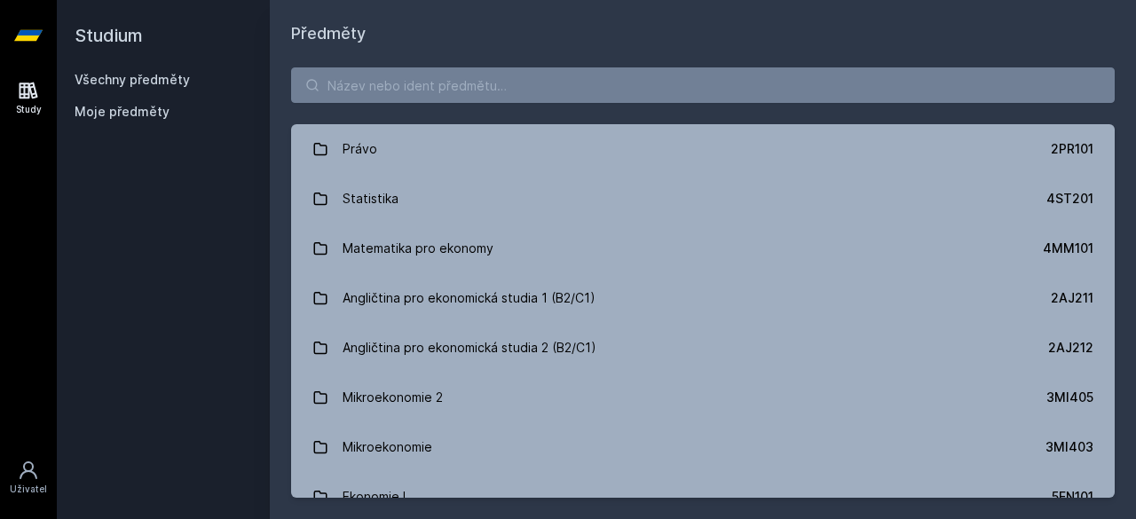
click at [564, 114] on button "Ne" at bounding box center [571, 114] width 64 height 44
click at [394, 83] on input "search" at bounding box center [702, 84] width 823 height 35
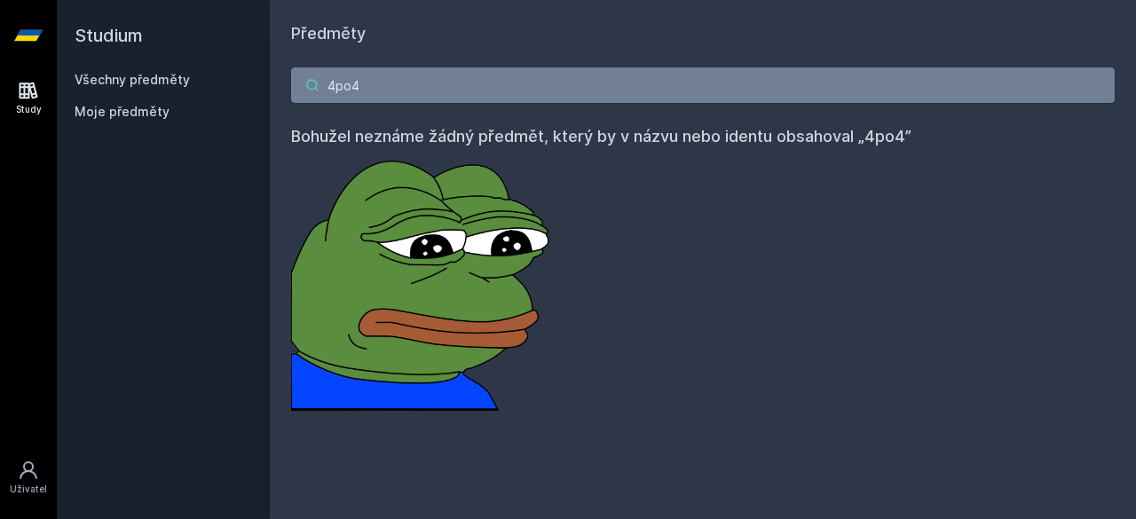
click at [338, 88] on input "4po4" at bounding box center [702, 84] width 823 height 35
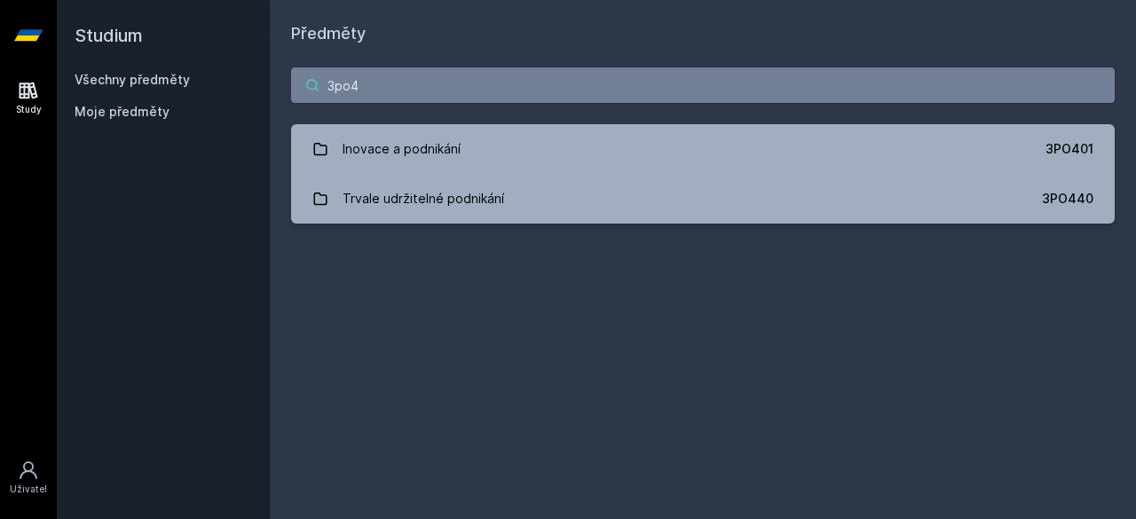
type input "3po4"
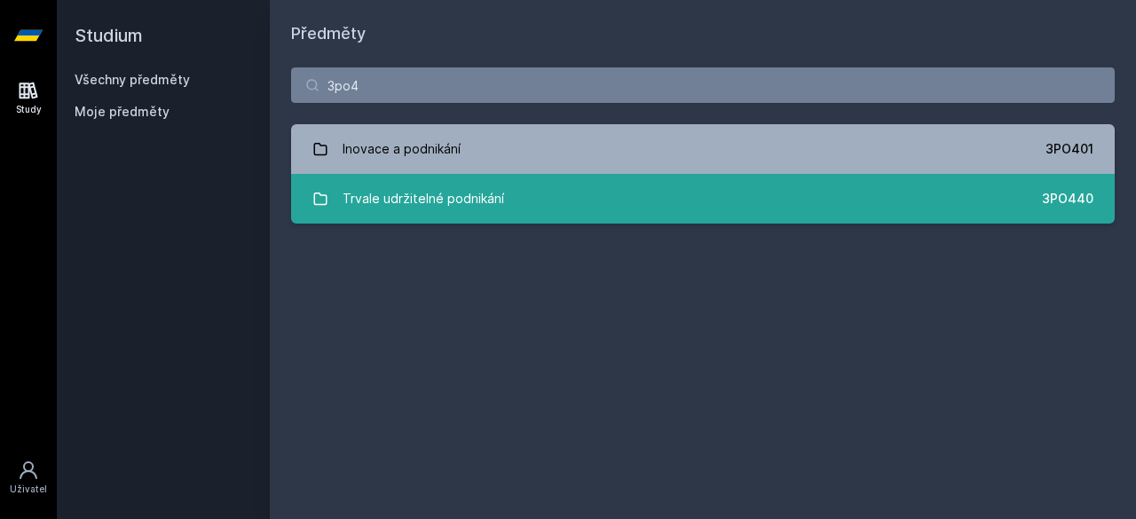
click at [598, 191] on link "Trvale udržitelné podnikání 3PO440" at bounding box center [702, 199] width 823 height 50
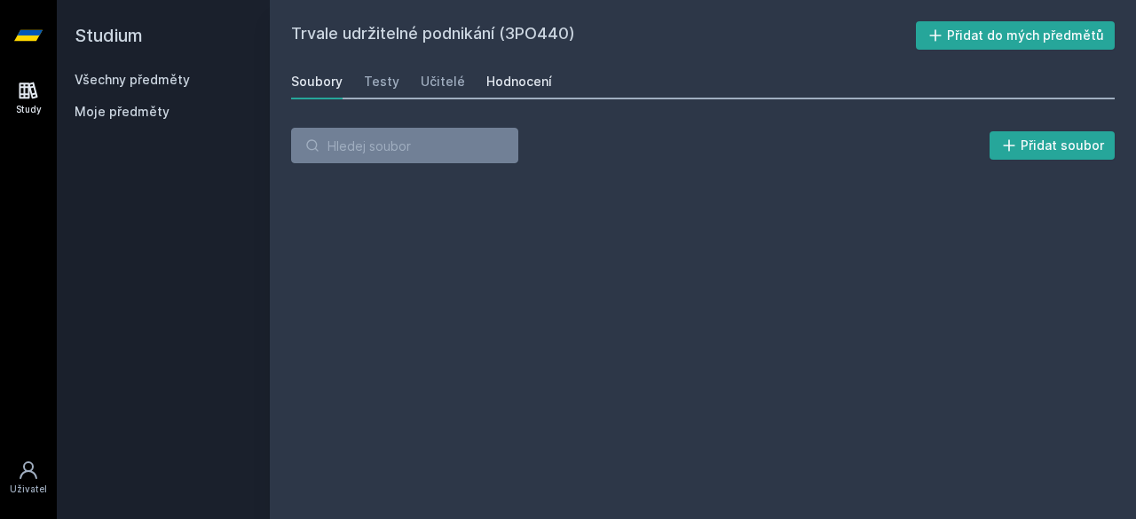
click at [532, 83] on div "Hodnocení" at bounding box center [519, 82] width 66 height 18
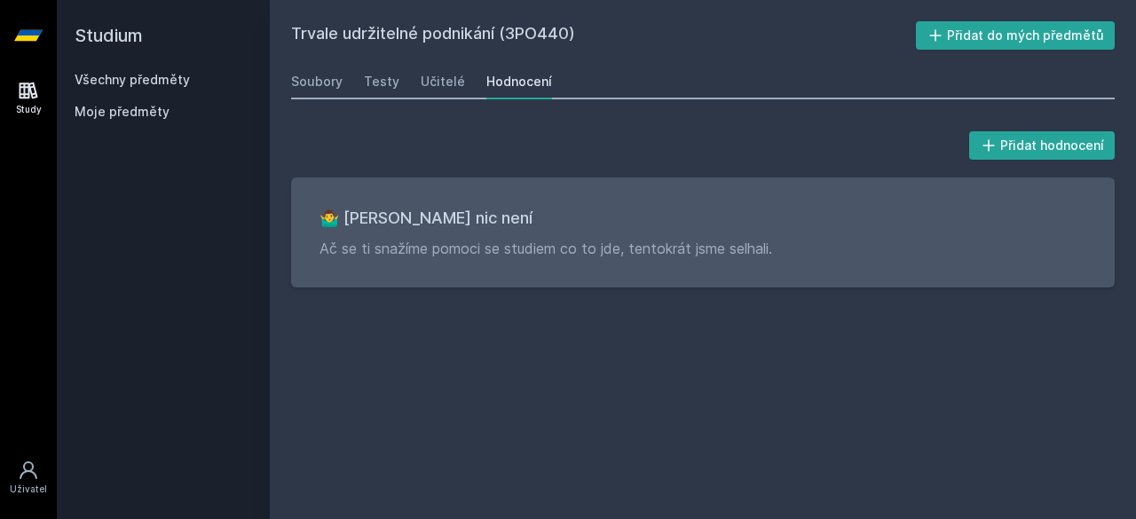
click at [147, 79] on link "Všechny předměty" at bounding box center [132, 79] width 115 height 15
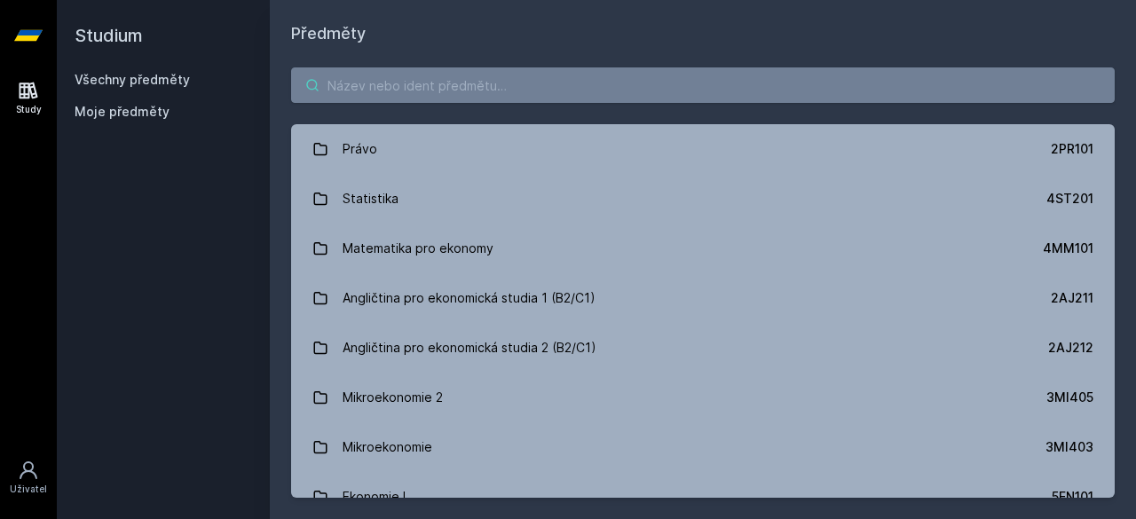
click at [515, 85] on input "search" at bounding box center [702, 84] width 823 height 35
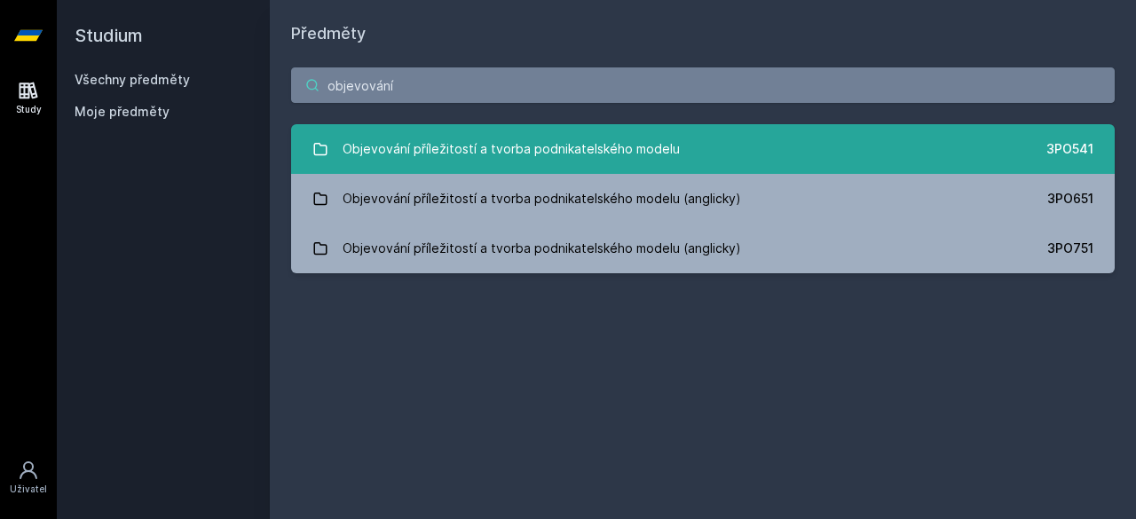
type input "objevování"
click at [570, 145] on div "Objevování příležitostí a tvorba podnikatelského modelu" at bounding box center [510, 148] width 337 height 35
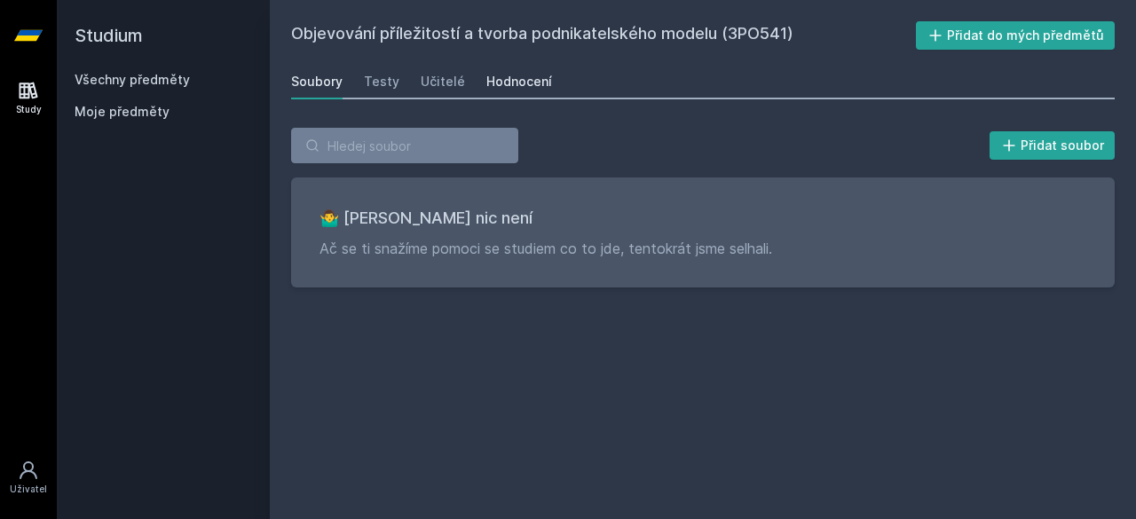
click at [507, 86] on div "Hodnocení" at bounding box center [519, 82] width 66 height 18
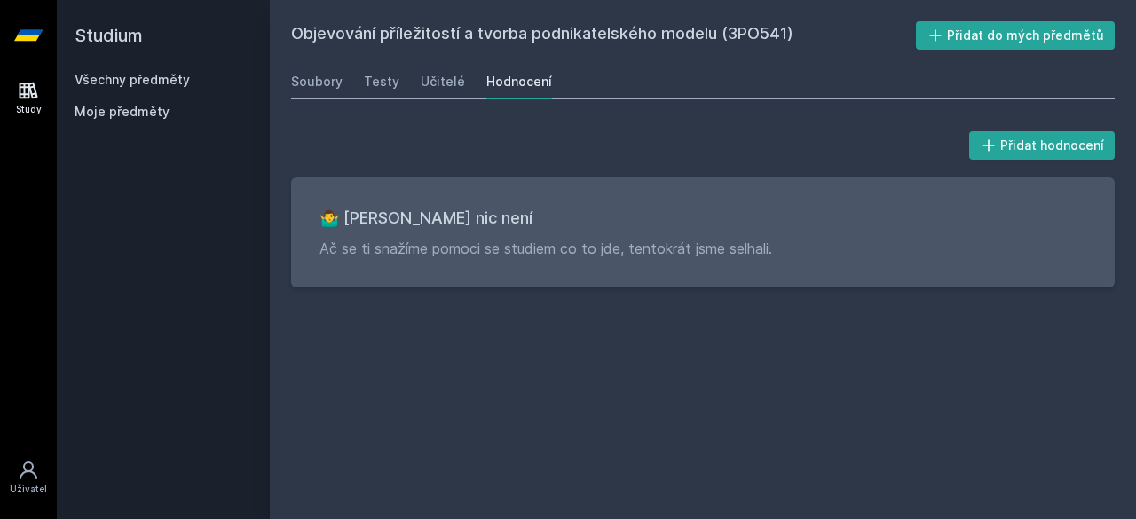
click at [167, 88] on div "Všechny předměty" at bounding box center [163, 80] width 177 height 18
click at [168, 83] on link "Všechny předměty" at bounding box center [132, 79] width 115 height 15
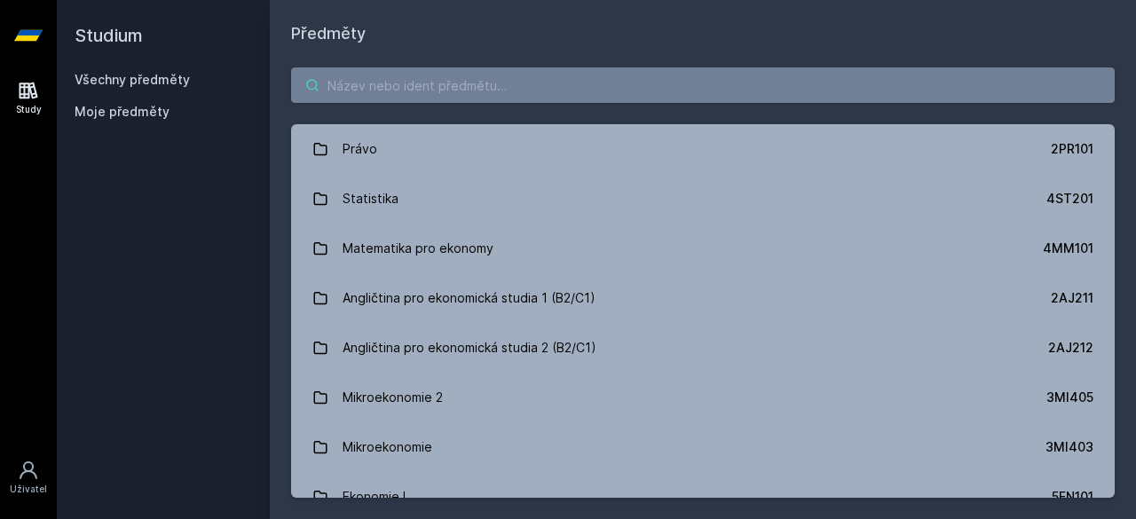
click at [408, 89] on input "search" at bounding box center [702, 84] width 823 height 35
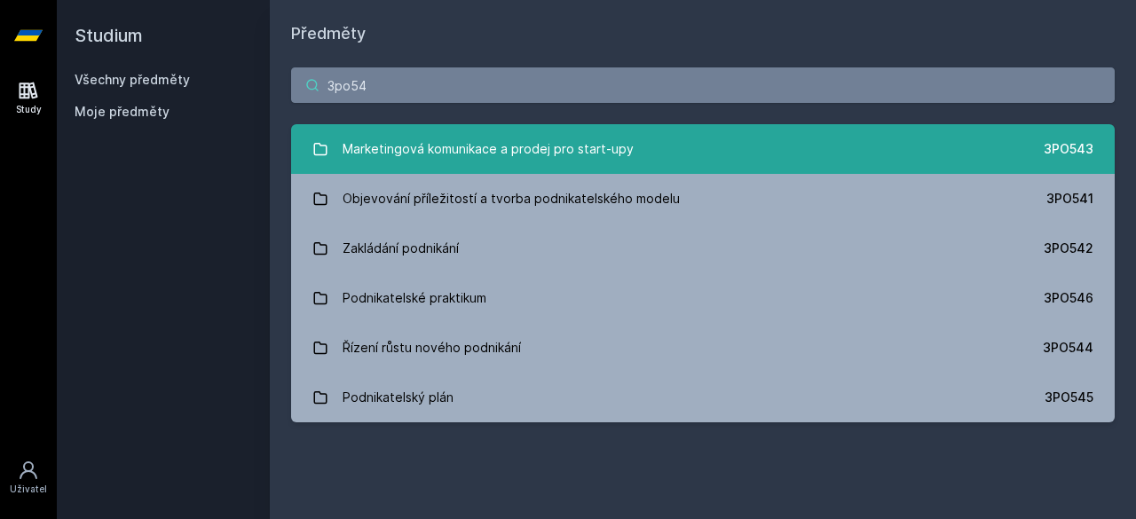
type input "3po54"
click at [446, 157] on div "Marketingová komunikace a prodej pro start-upy" at bounding box center [487, 148] width 291 height 35
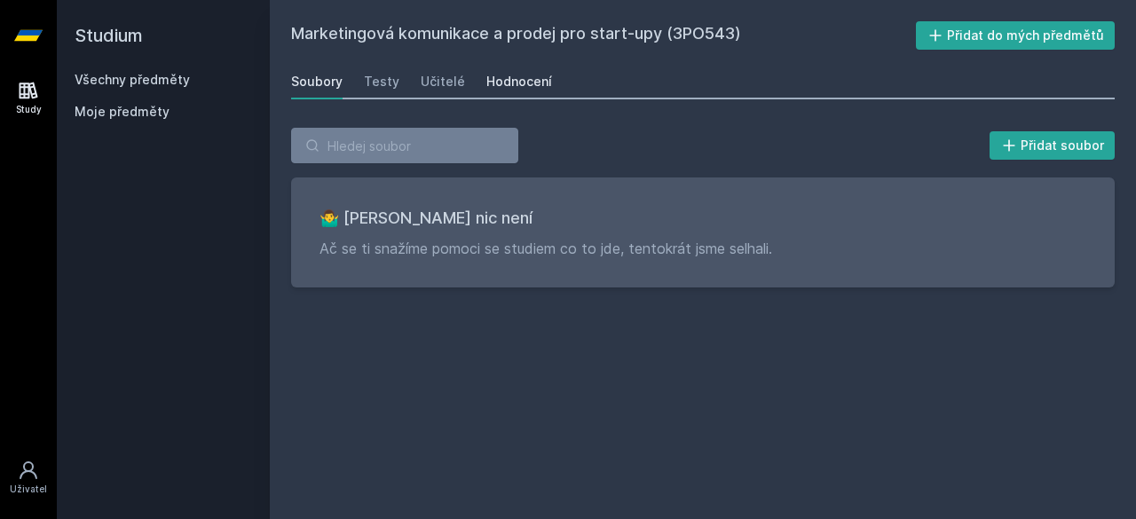
click at [527, 88] on div "Hodnocení" at bounding box center [519, 82] width 66 height 18
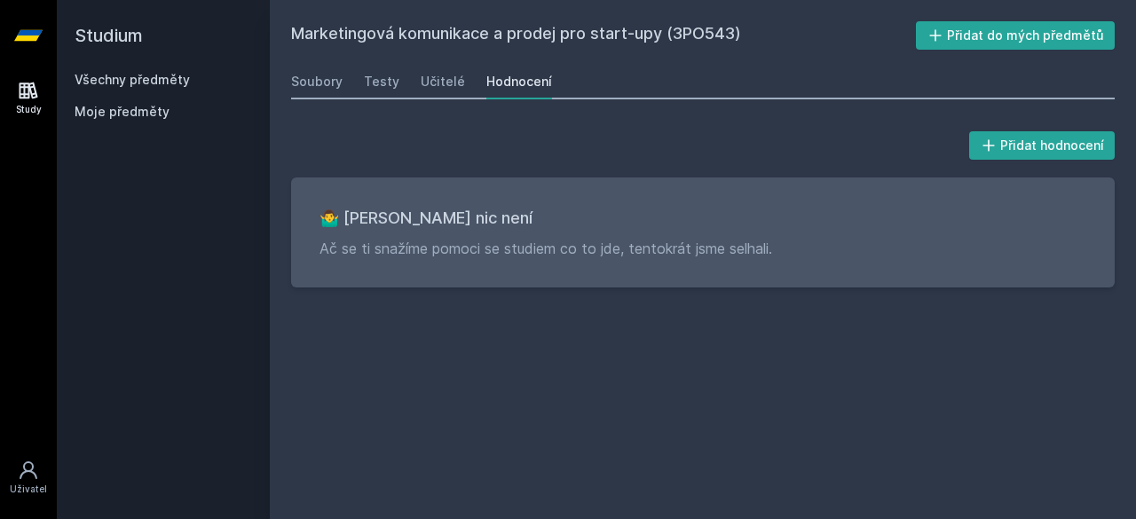
click at [163, 80] on link "Všechny předměty" at bounding box center [132, 79] width 115 height 15
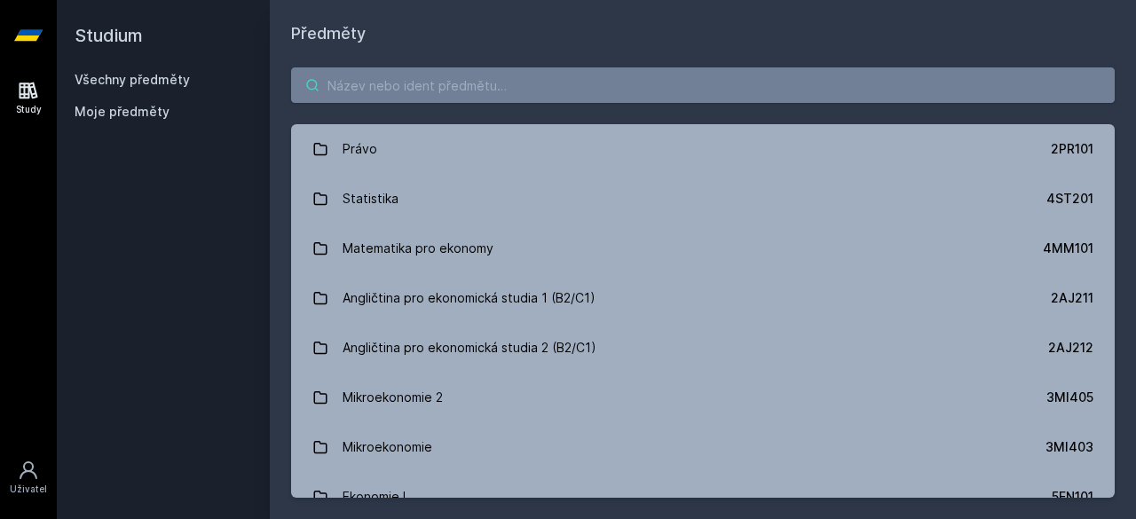
click at [399, 90] on input "search" at bounding box center [702, 84] width 823 height 35
paste input "3PO54"
click at [531, 77] on input "search" at bounding box center [702, 84] width 823 height 35
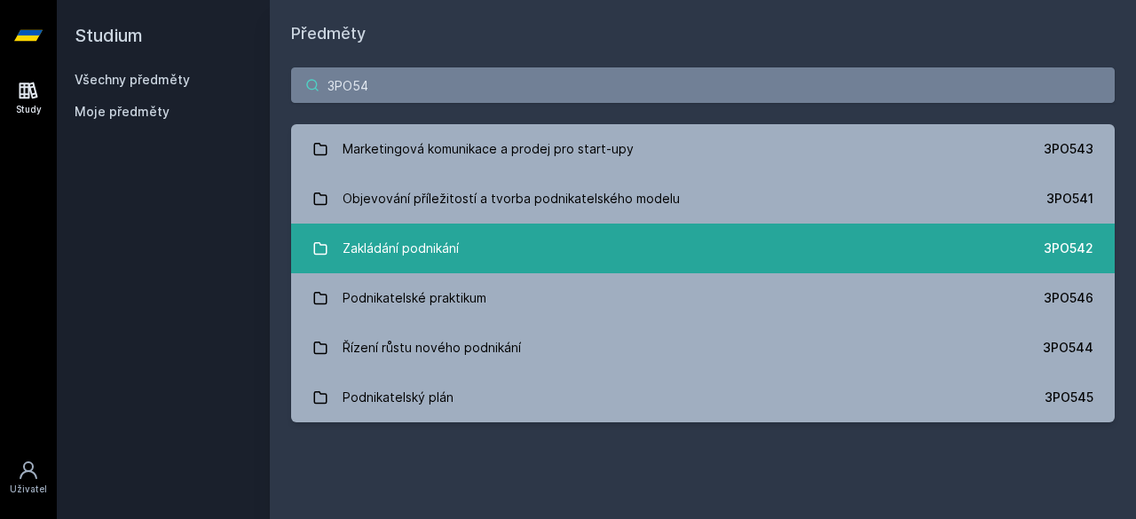
type input "3PO54"
click at [515, 242] on link "Zakládání podnikání 3PO542" at bounding box center [702, 249] width 823 height 50
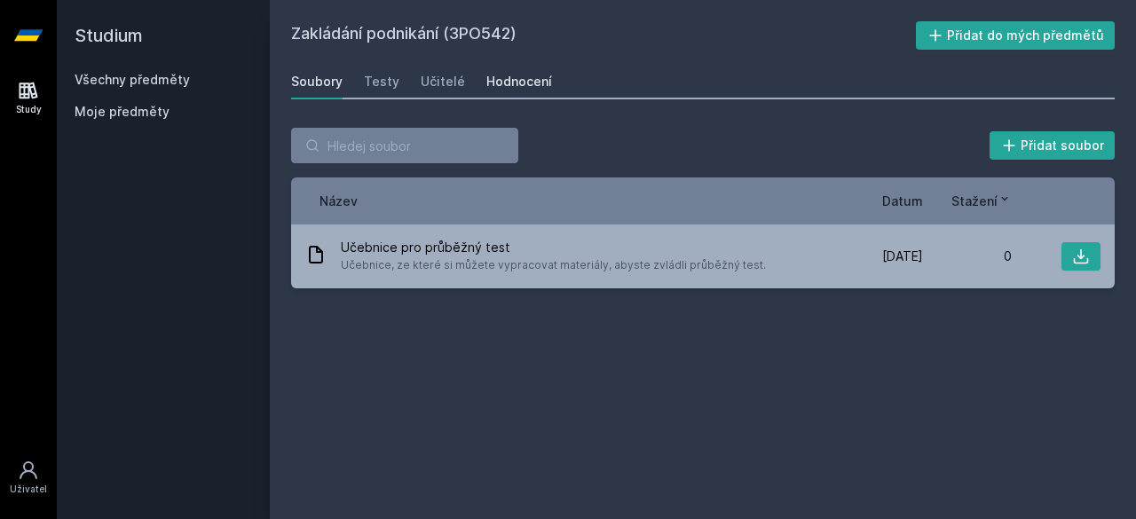
click at [532, 85] on div "Hodnocení" at bounding box center [519, 82] width 66 height 18
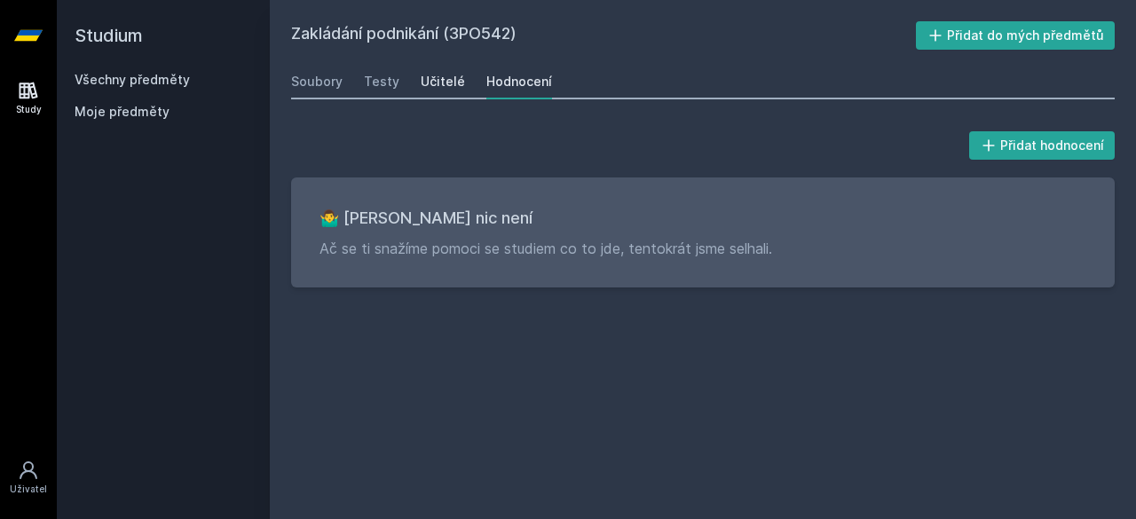
click at [445, 83] on div "Učitelé" at bounding box center [443, 82] width 44 height 18
click at [318, 84] on div "Soubory" at bounding box center [316, 82] width 51 height 18
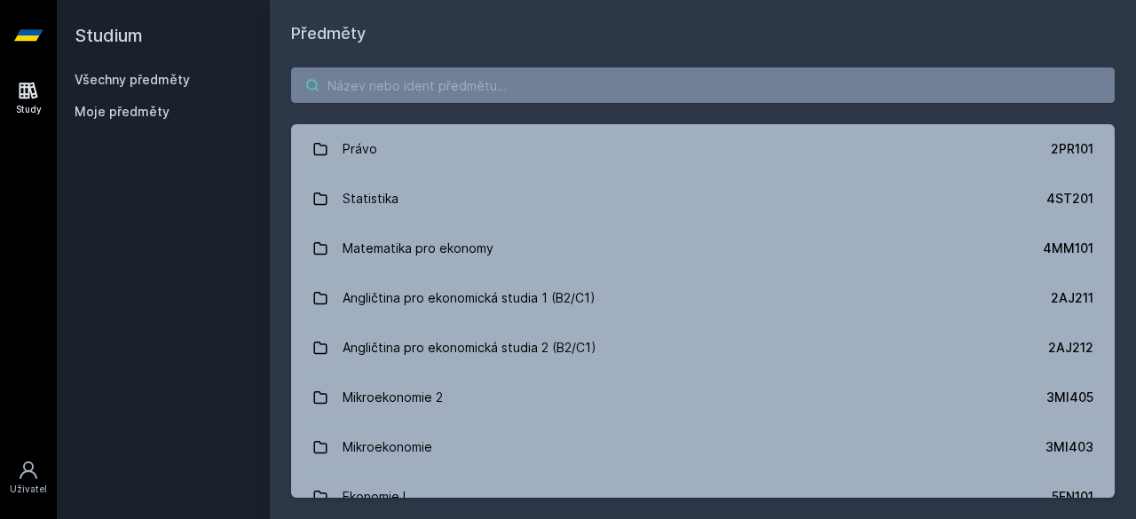
click at [368, 89] on input "search" at bounding box center [702, 84] width 823 height 35
paste input "3PO54"
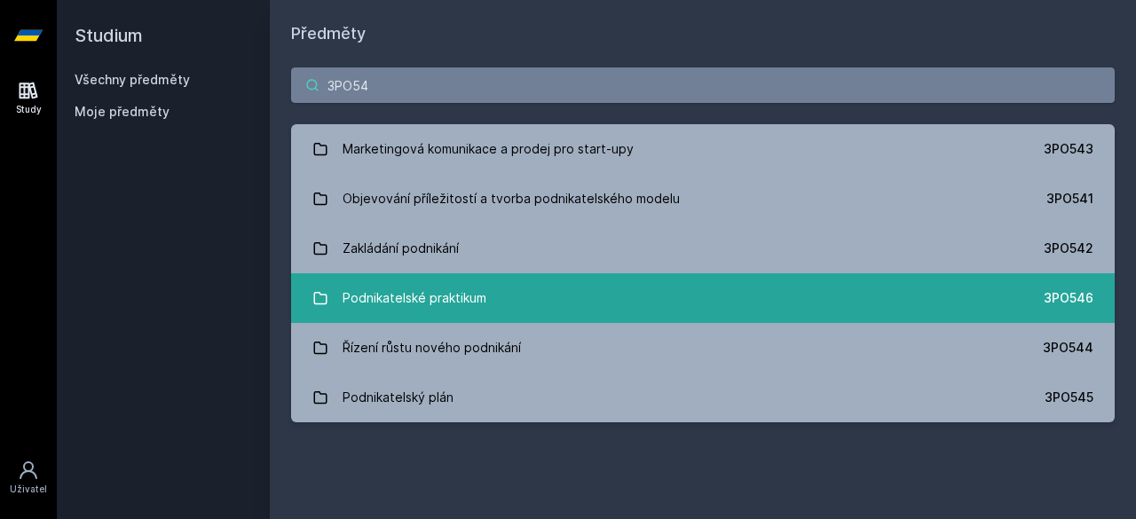
type input "3PO54"
click at [493, 299] on link "Podnikatelské praktikum 3PO546" at bounding box center [702, 298] width 823 height 50
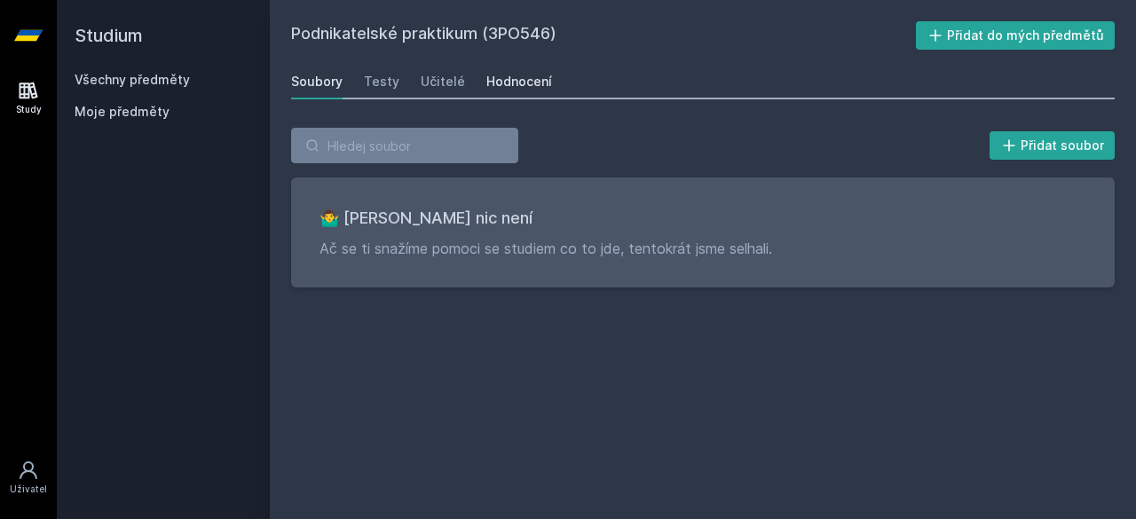
click at [509, 76] on div "Hodnocení" at bounding box center [519, 82] width 66 height 18
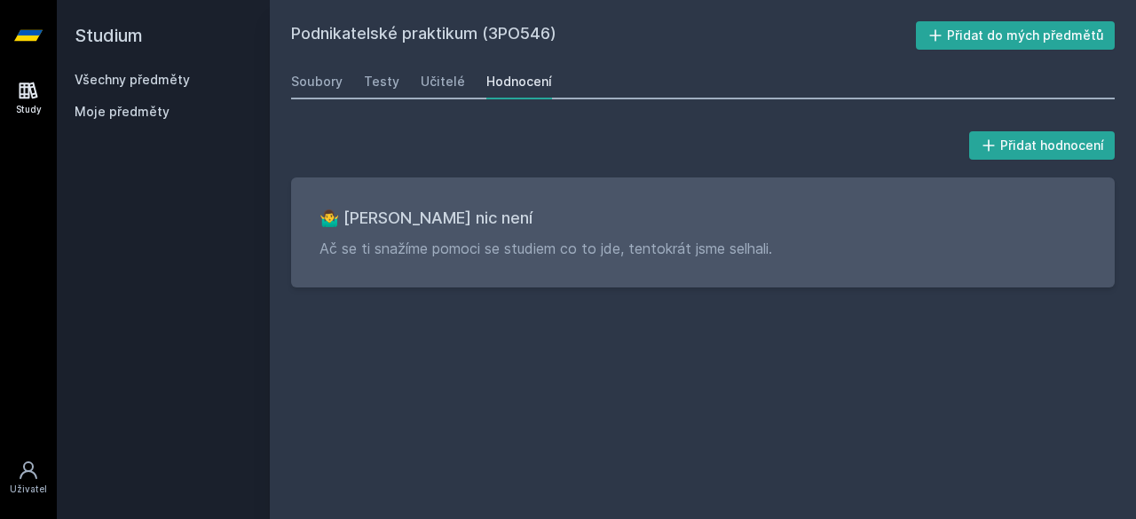
click at [160, 80] on link "Všechny předměty" at bounding box center [132, 79] width 115 height 15
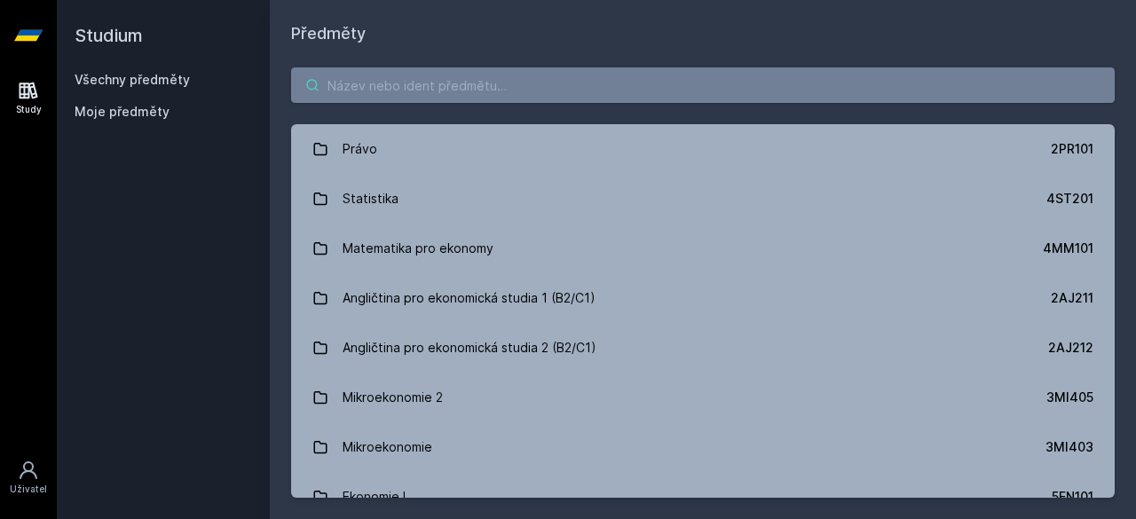
click at [377, 83] on input "search" at bounding box center [702, 84] width 823 height 35
paste input "3PO54"
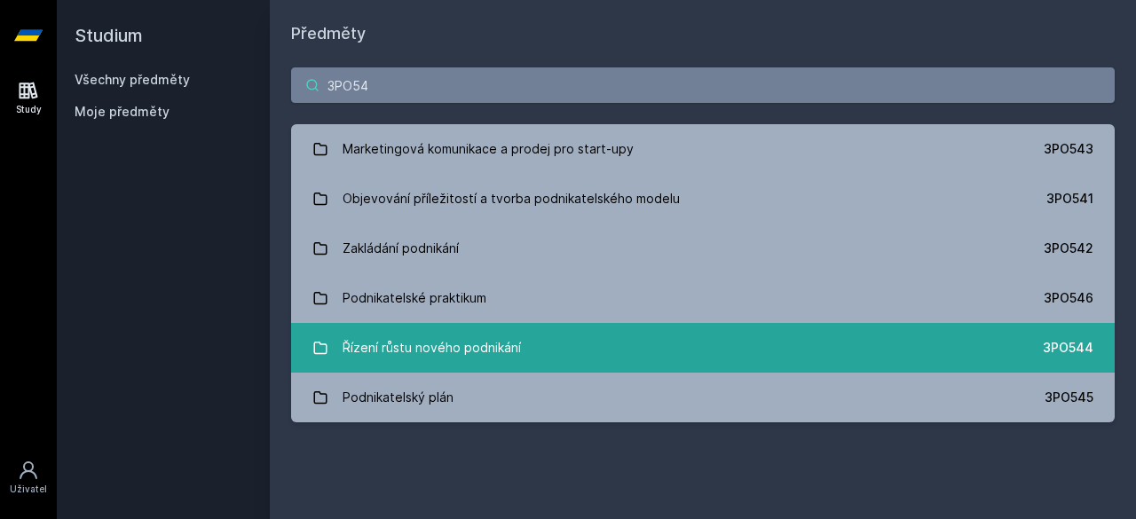
type input "3PO54"
click at [451, 342] on div "Řízení růstu nového podnikání" at bounding box center [431, 347] width 178 height 35
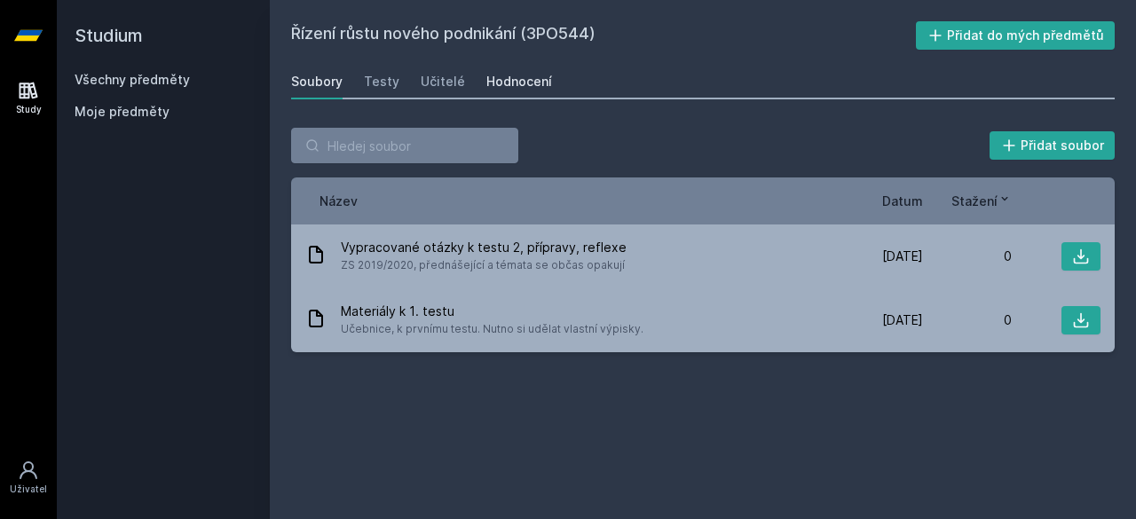
click at [515, 77] on div "Hodnocení" at bounding box center [519, 82] width 66 height 18
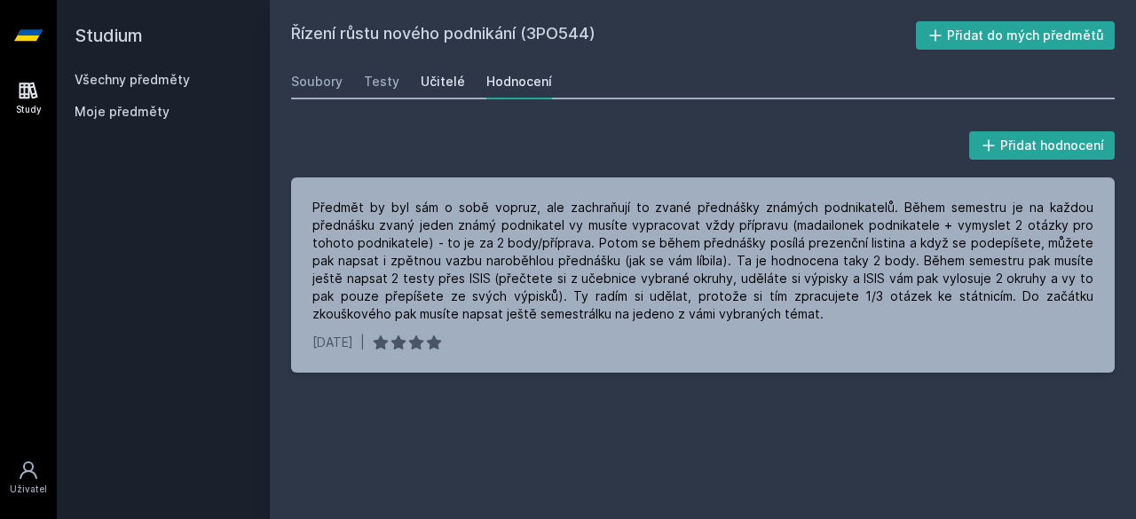
click at [429, 78] on div "Učitelé" at bounding box center [443, 82] width 44 height 18
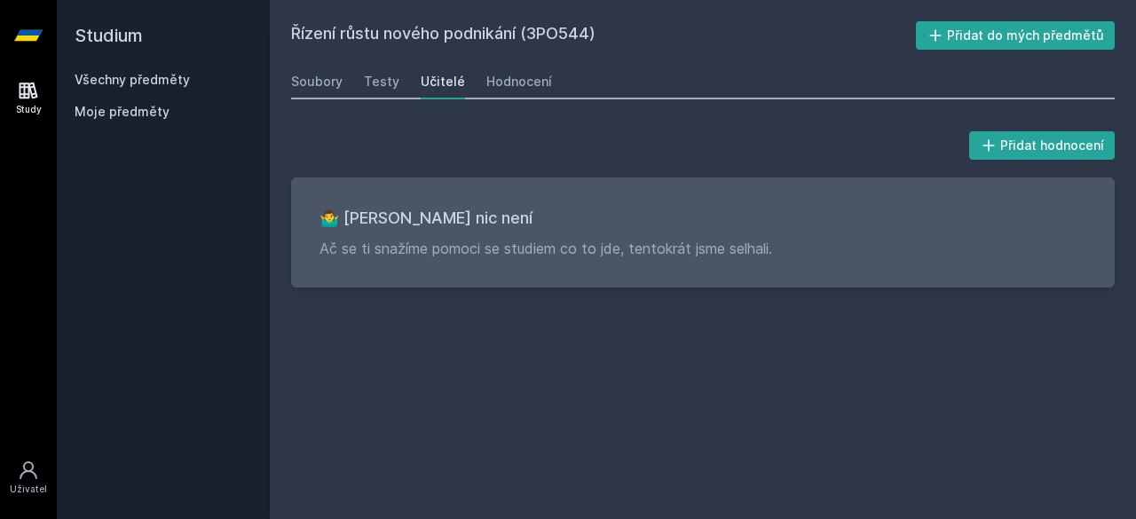
click at [165, 83] on link "Všechny předměty" at bounding box center [132, 79] width 115 height 15
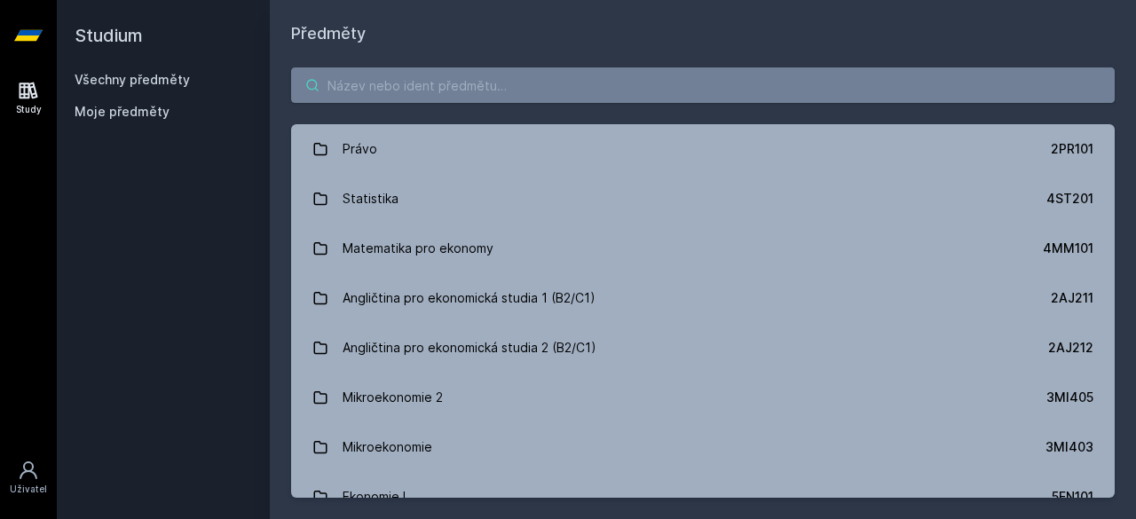
click at [371, 86] on input "search" at bounding box center [702, 84] width 823 height 35
paste input "3PO54"
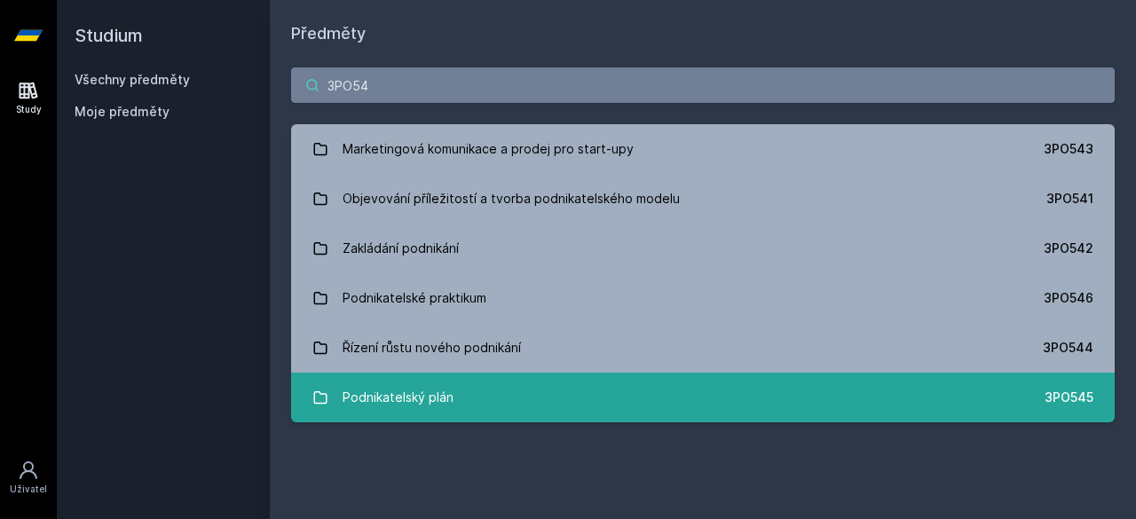
type input "3PO54"
click at [415, 380] on div "Podnikatelský plán" at bounding box center [397, 397] width 111 height 35
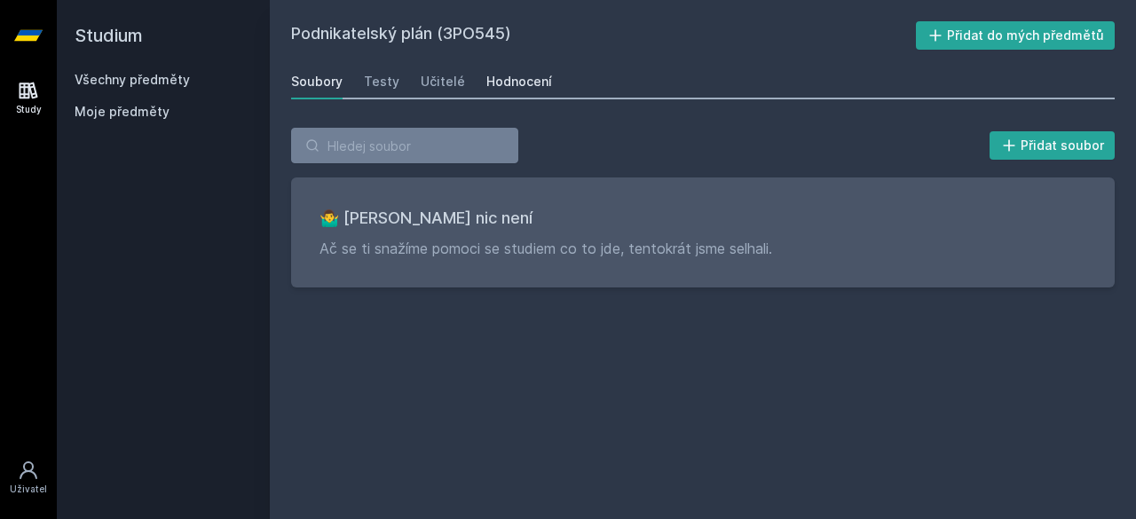
click at [535, 75] on div "Hodnocení" at bounding box center [519, 82] width 66 height 18
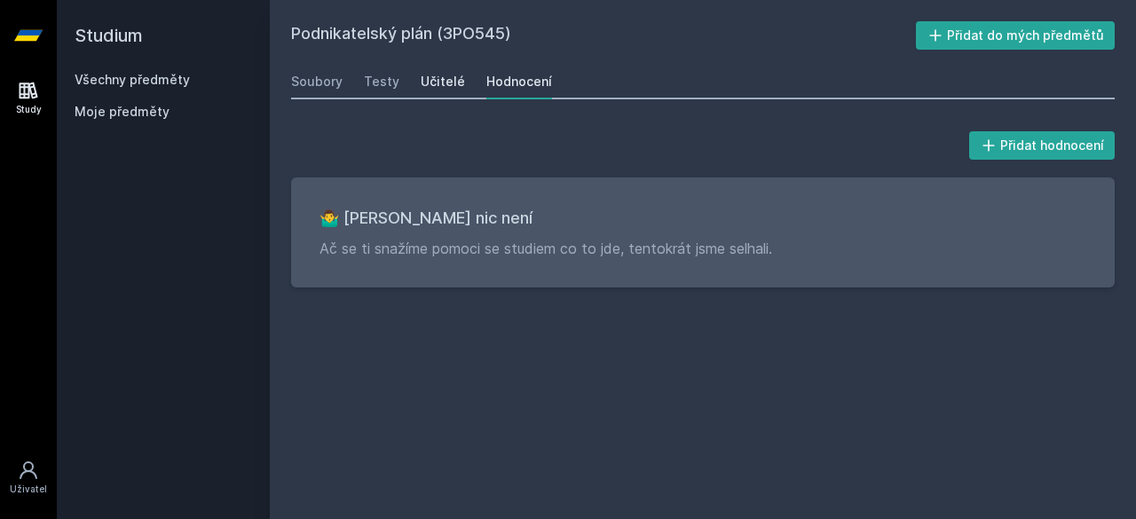
click at [431, 75] on div "Učitelé" at bounding box center [443, 82] width 44 height 18
click at [387, 76] on div "Testy" at bounding box center [381, 82] width 35 height 18
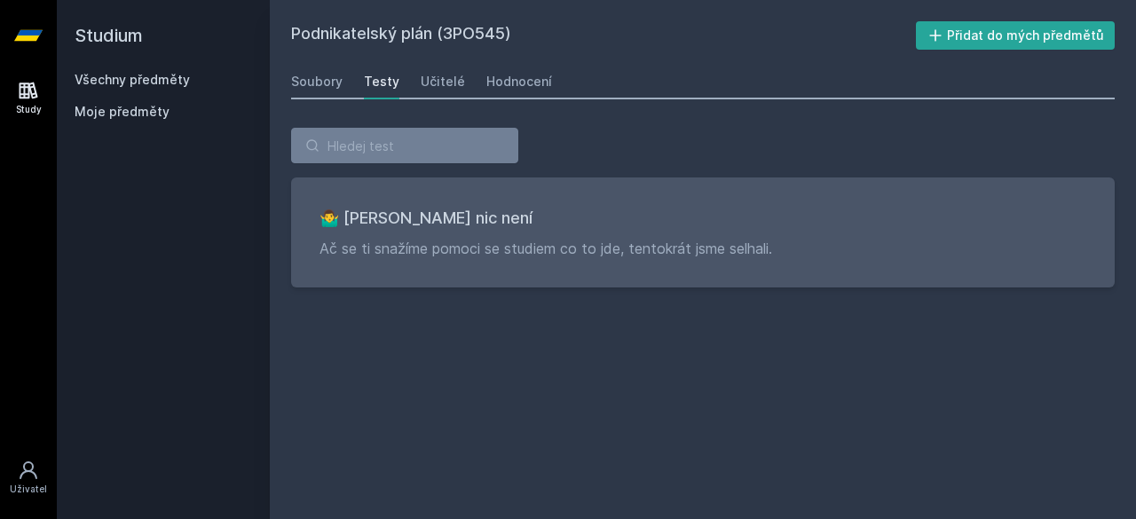
click at [169, 76] on link "Všechny předměty" at bounding box center [132, 79] width 115 height 15
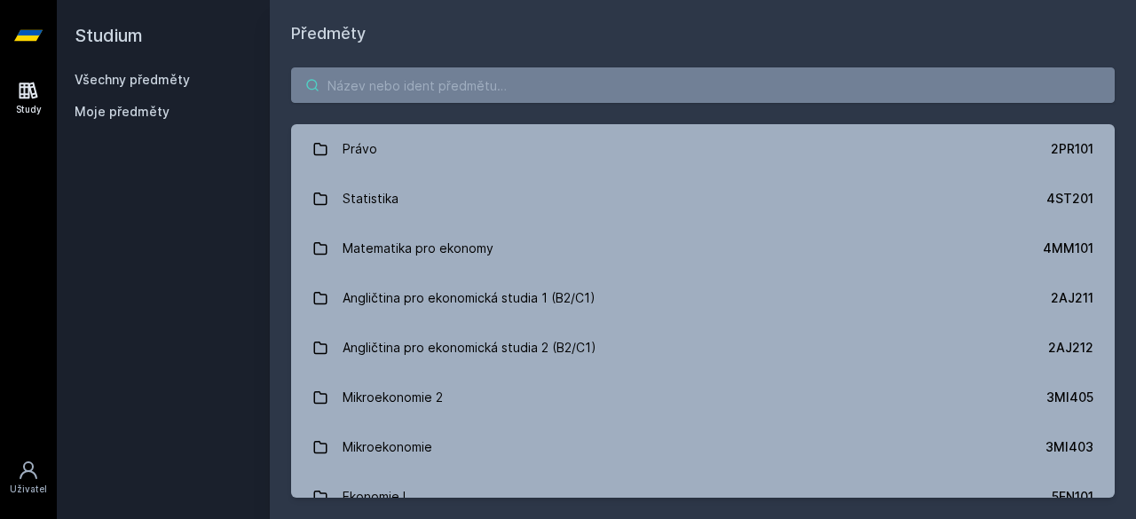
click at [468, 76] on input "search" at bounding box center [702, 84] width 823 height 35
paste input "2OP527"
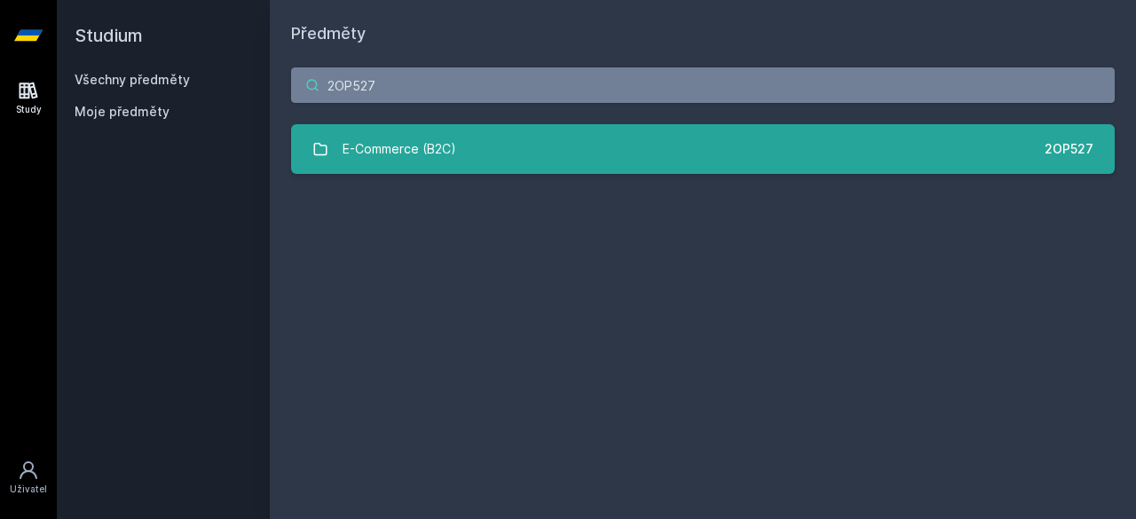
type input "2OP527"
click at [412, 147] on div "E-Commerce (B2C)" at bounding box center [399, 148] width 114 height 35
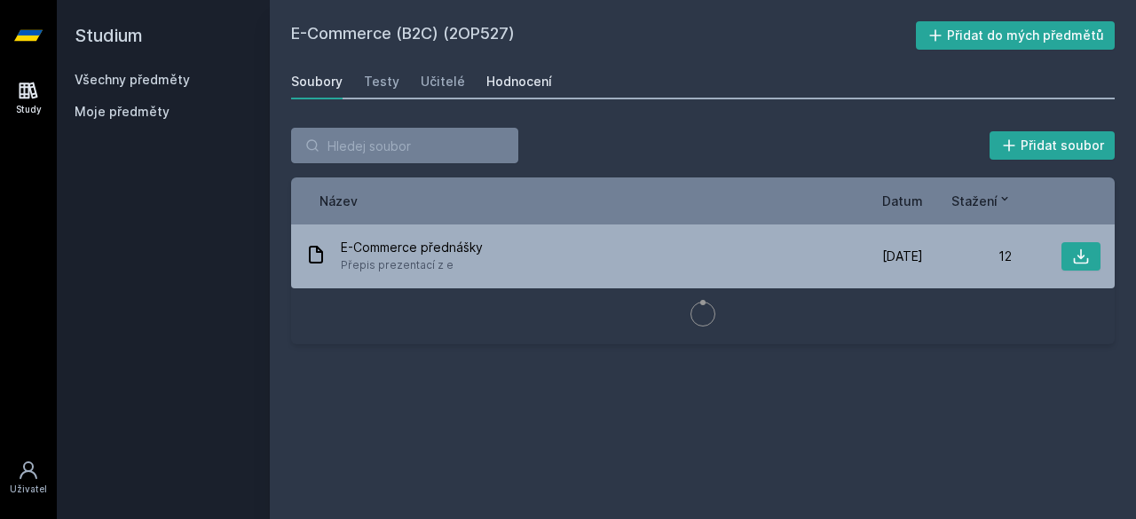
click at [502, 83] on div "Hodnocení" at bounding box center [519, 82] width 66 height 18
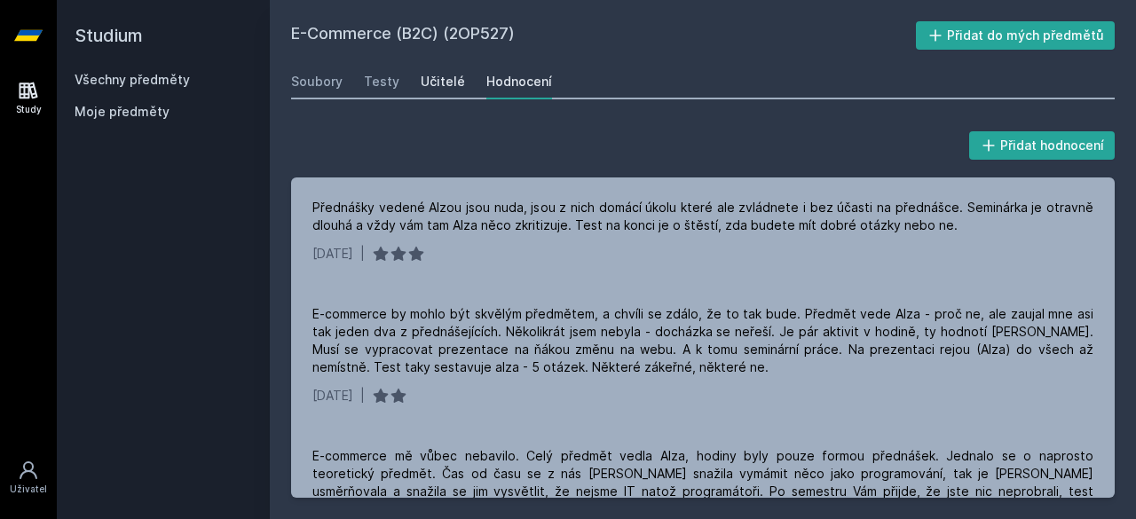
click at [446, 82] on div "Učitelé" at bounding box center [443, 82] width 44 height 18
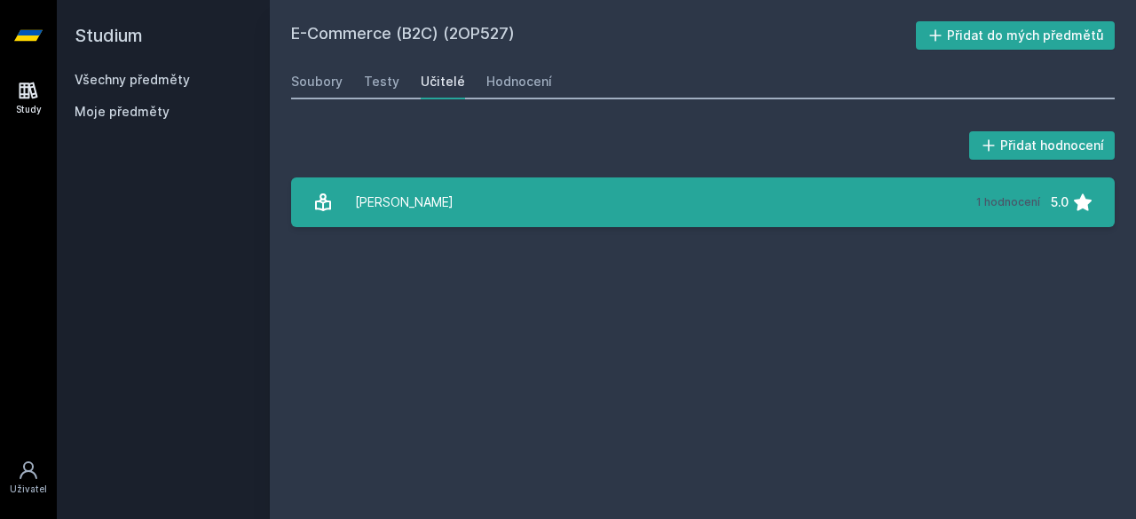
click at [433, 201] on div "[PERSON_NAME]" at bounding box center [404, 202] width 98 height 35
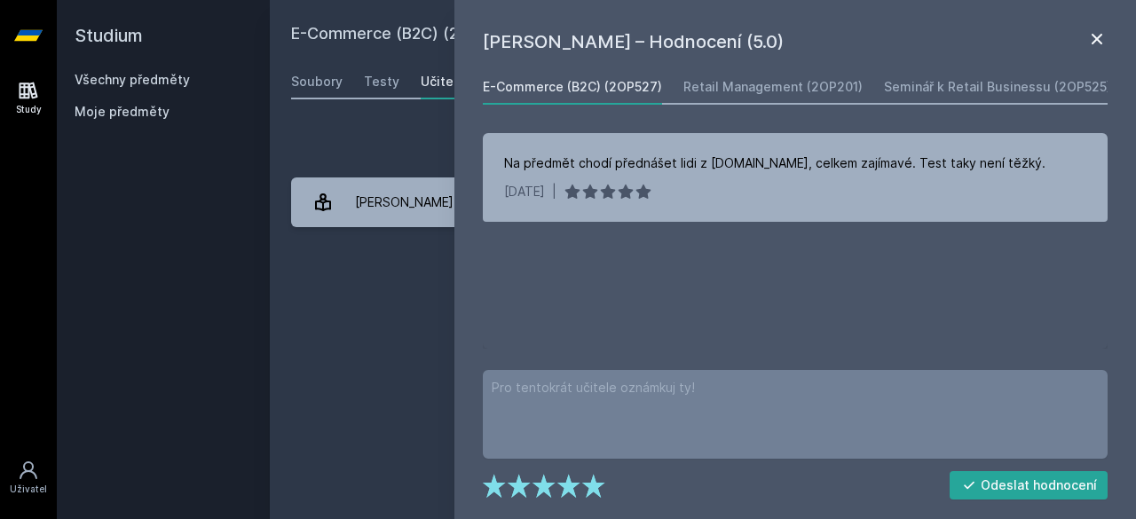
click at [1098, 43] on icon at bounding box center [1096, 38] width 21 height 21
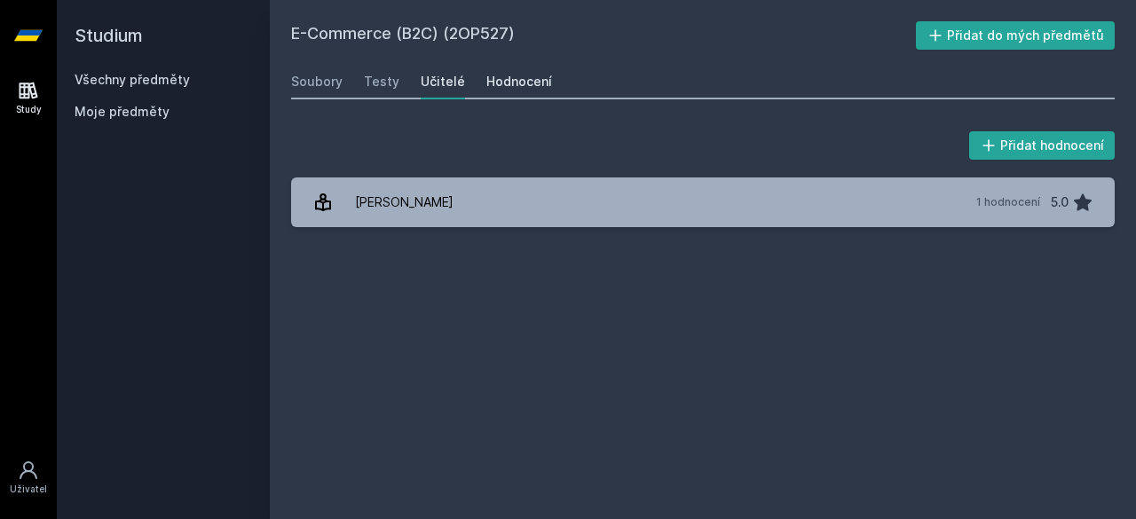
click at [525, 76] on div "Hodnocení" at bounding box center [519, 82] width 66 height 18
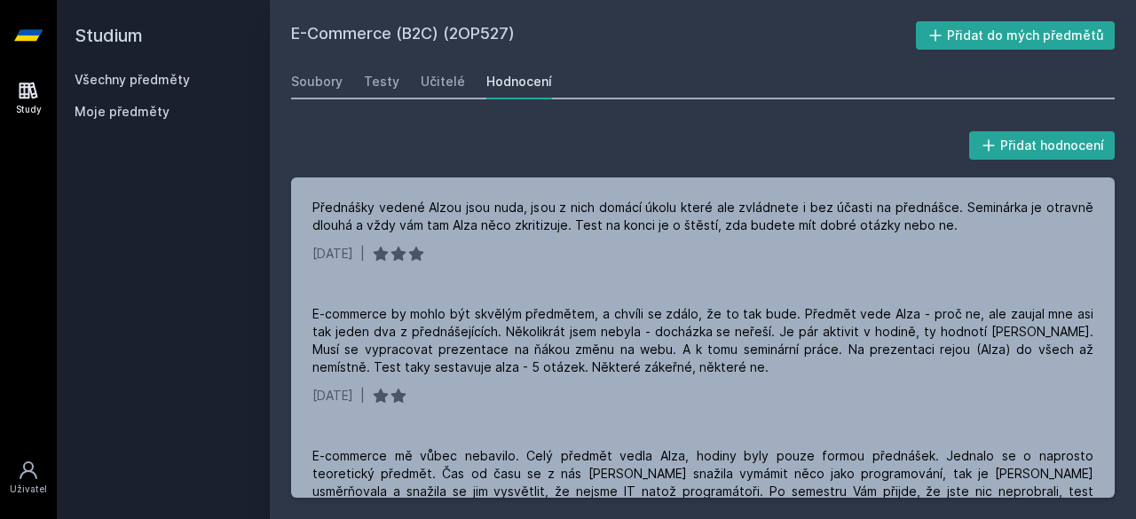
click at [132, 72] on link "Všechny předměty" at bounding box center [132, 79] width 115 height 15
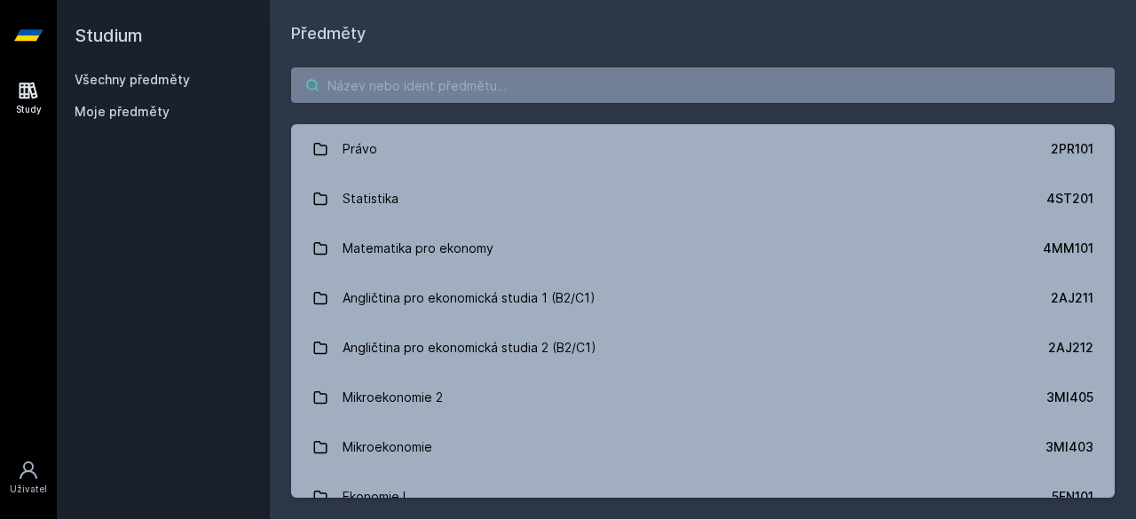
click at [463, 89] on input "search" at bounding box center [702, 84] width 823 height 35
paste input "2IB521"
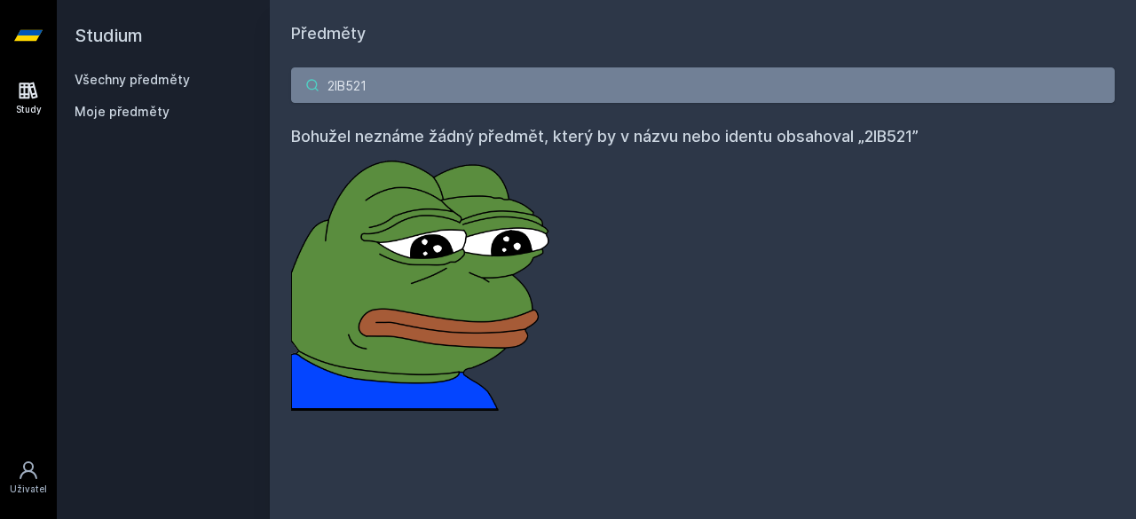
click at [355, 86] on input "2IB521" at bounding box center [702, 84] width 823 height 35
paste input "OP524"
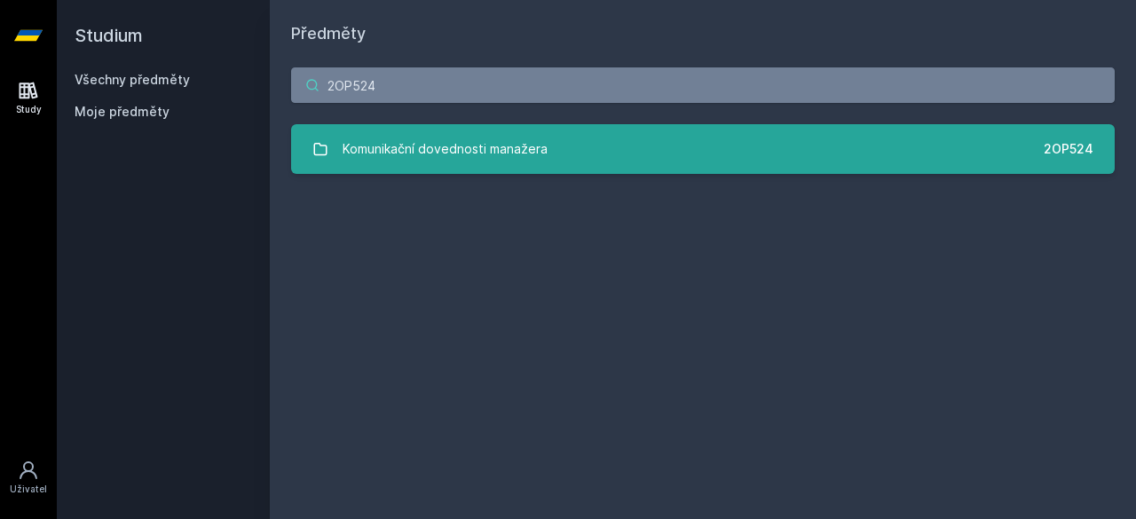
type input "2OP524"
click at [374, 157] on div "Komunikační dovednosti manažera" at bounding box center [444, 148] width 205 height 35
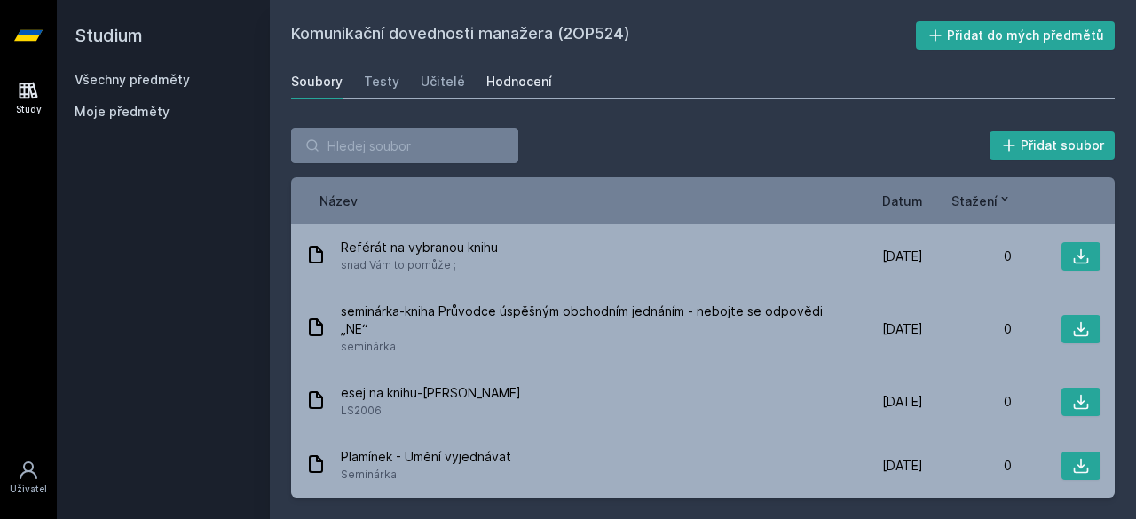
click at [515, 87] on div "Hodnocení" at bounding box center [519, 82] width 66 height 18
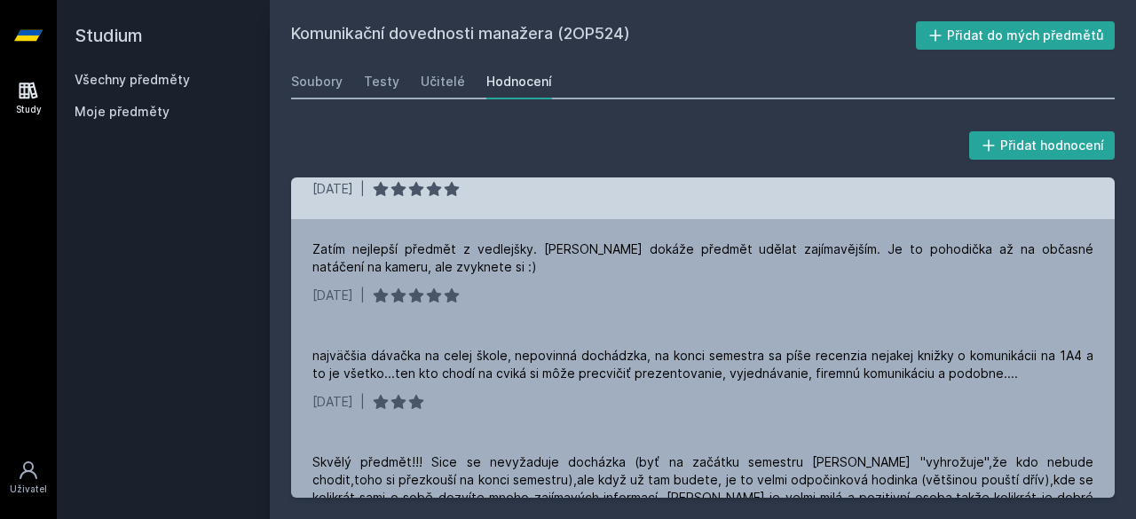
scroll to position [191, 0]
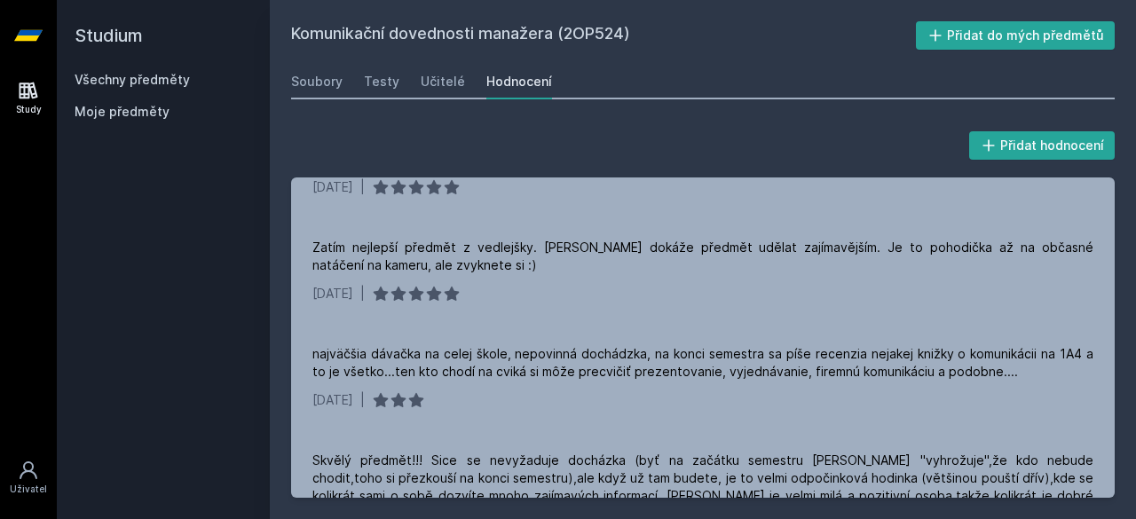
click at [123, 81] on link "Všechny předměty" at bounding box center [132, 79] width 115 height 15
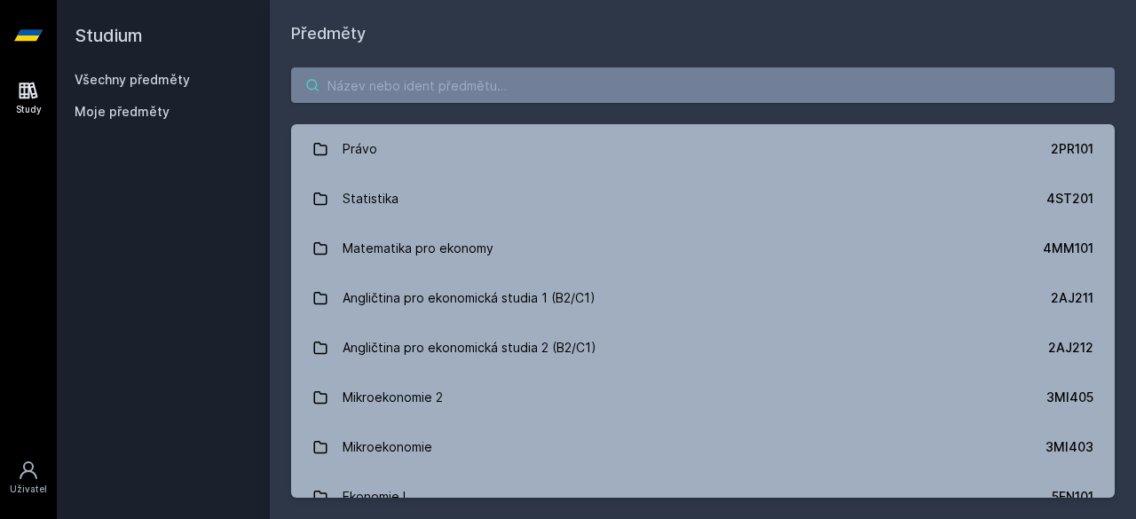
click at [377, 78] on input "search" at bounding box center [702, 84] width 823 height 35
paste input "2OP521"
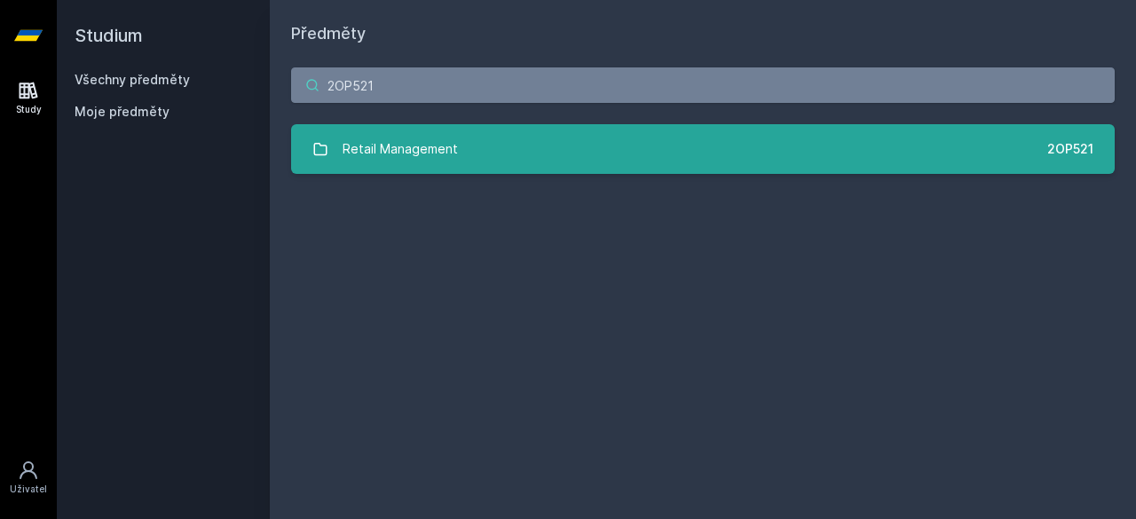
type input "2OP521"
click at [401, 144] on div "Retail Management" at bounding box center [399, 148] width 115 height 35
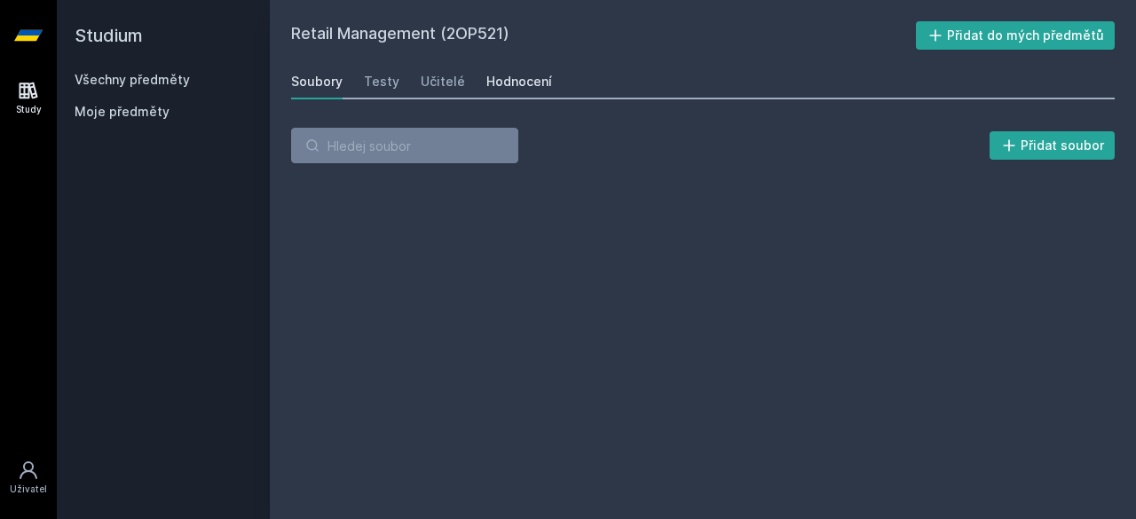
click at [511, 93] on link "Hodnocení" at bounding box center [519, 81] width 66 height 35
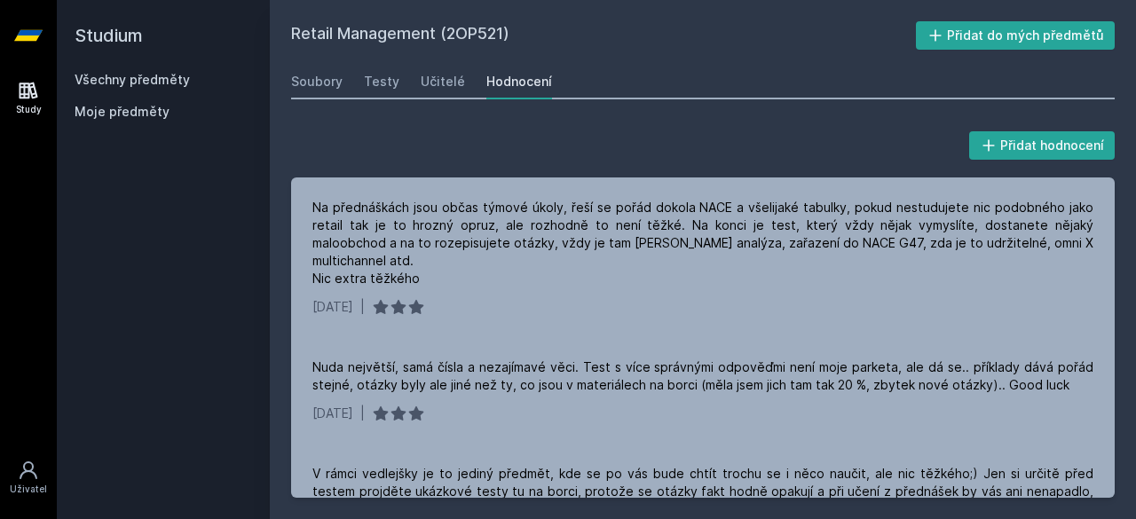
click at [180, 72] on link "Všechny předměty" at bounding box center [132, 79] width 115 height 15
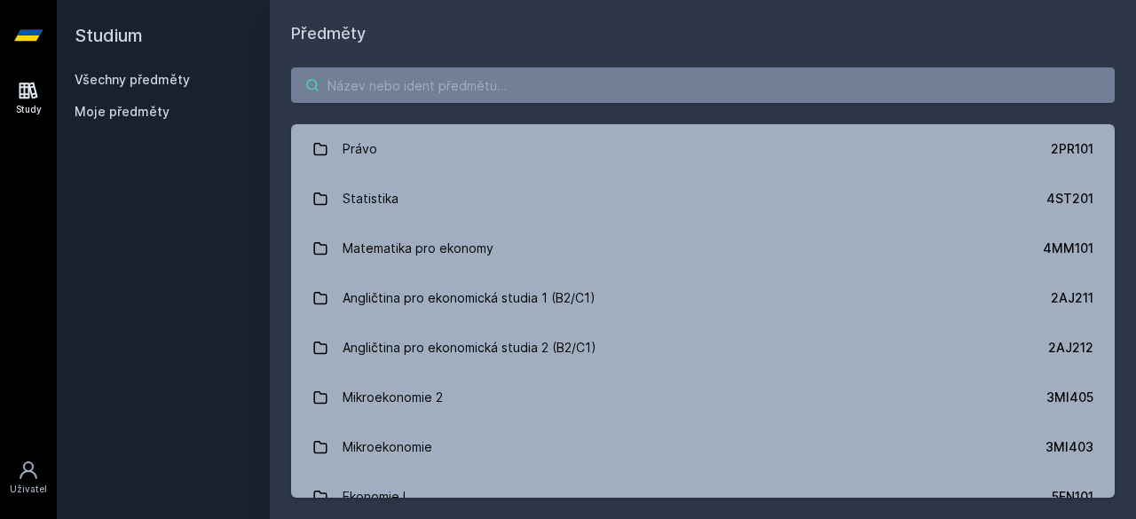
click at [387, 91] on input "search" at bounding box center [702, 84] width 823 height 35
paste input "2OP529"
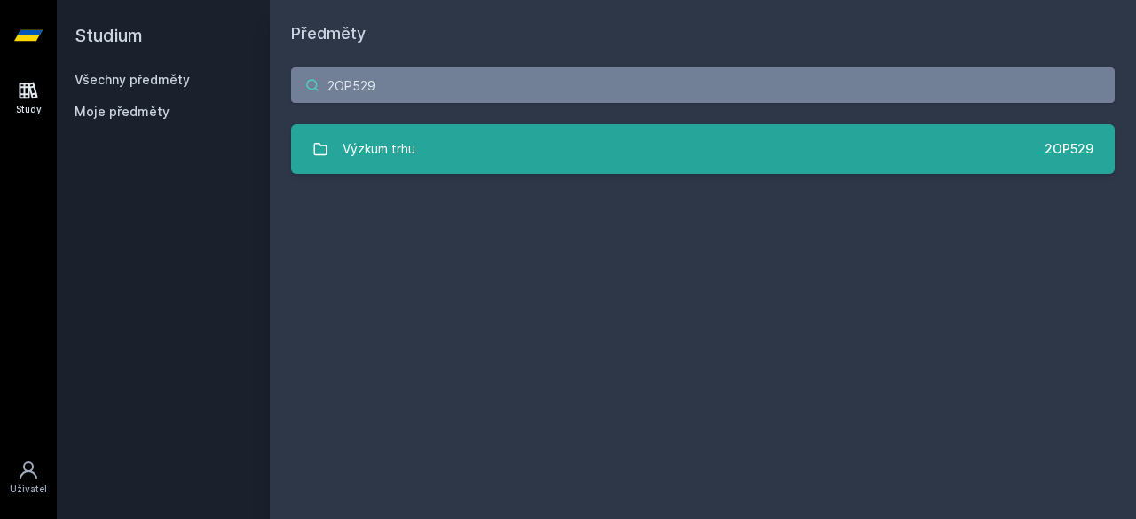
type input "2OP529"
click at [396, 138] on div "Výzkum trhu" at bounding box center [378, 148] width 73 height 35
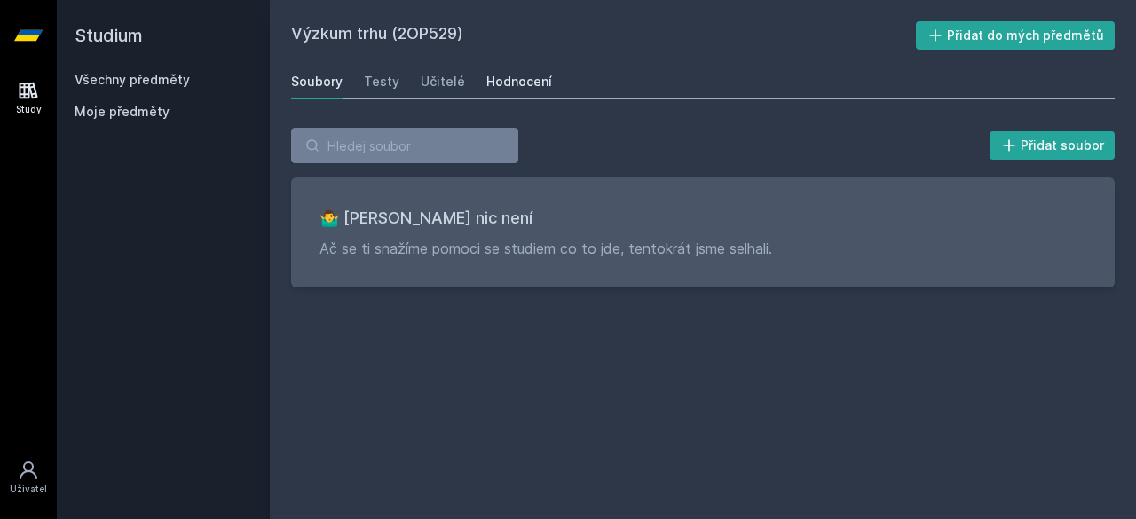
click at [507, 77] on div "Hodnocení" at bounding box center [519, 82] width 66 height 18
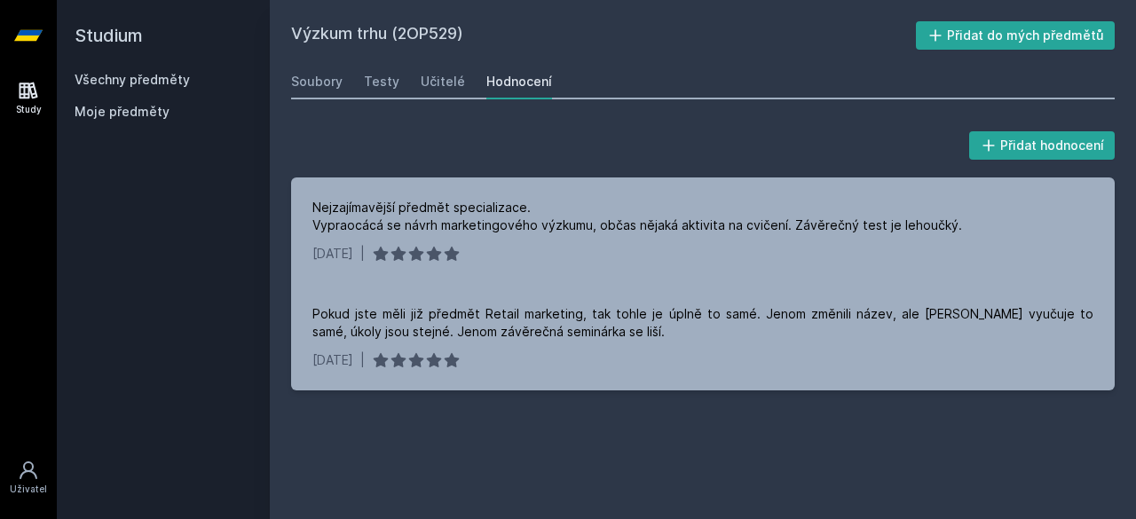
click at [169, 80] on link "Všechny předměty" at bounding box center [132, 79] width 115 height 15
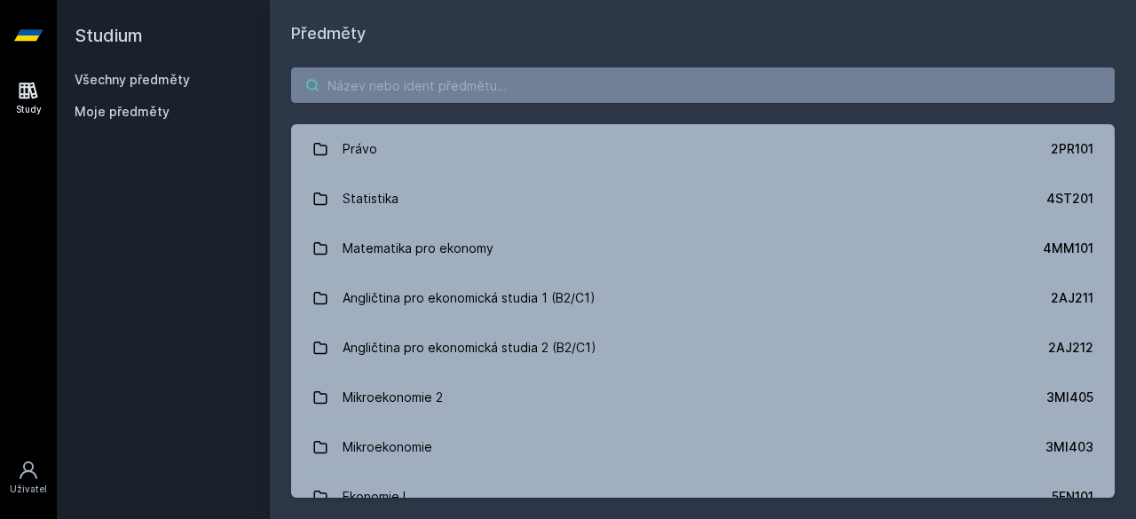
click at [390, 86] on input "search" at bounding box center [702, 84] width 823 height 35
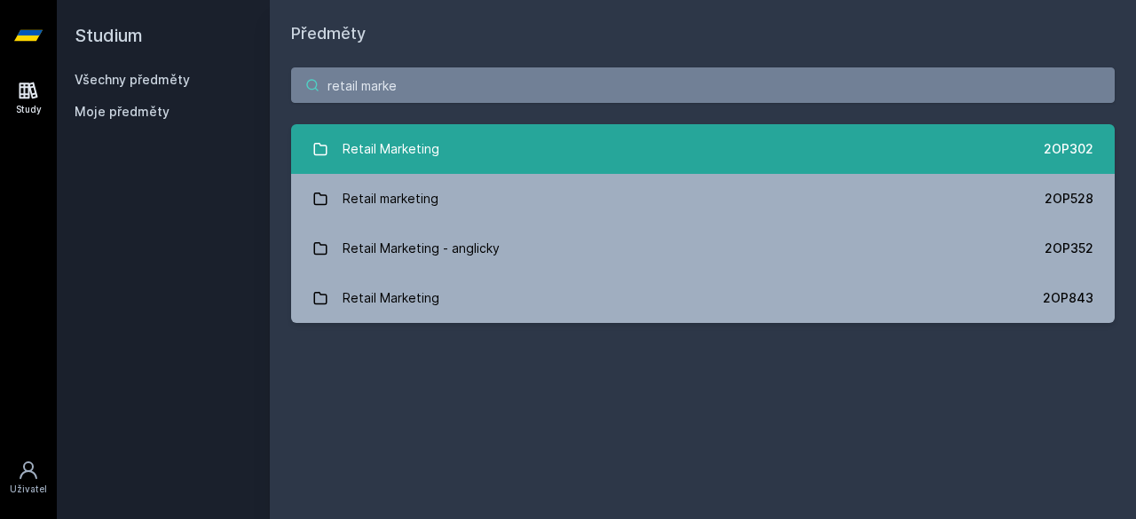
type input "retail marke"
click at [406, 149] on div "Retail Marketing" at bounding box center [390, 148] width 97 height 35
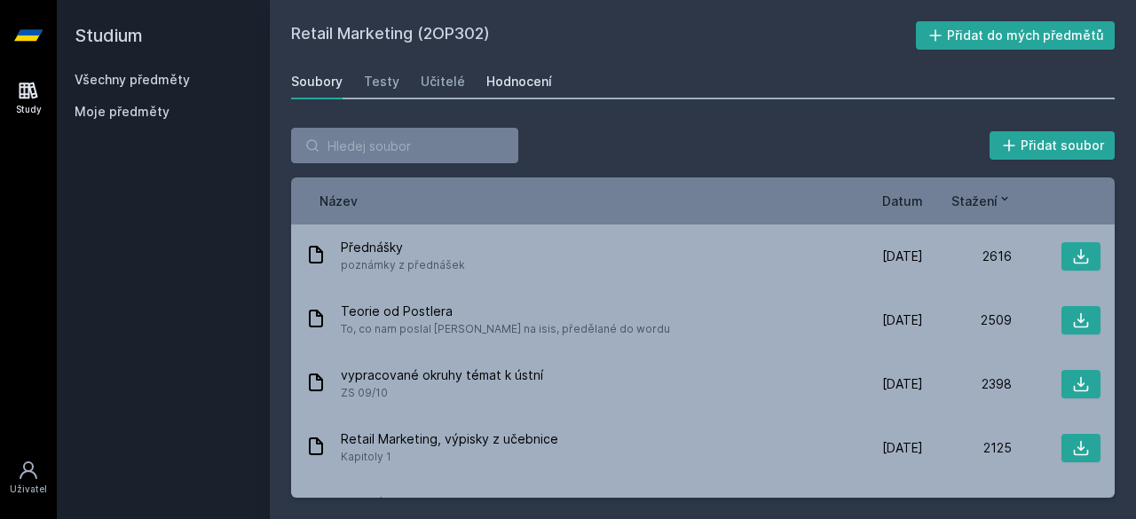
click at [541, 86] on div "Hodnocení" at bounding box center [519, 82] width 66 height 18
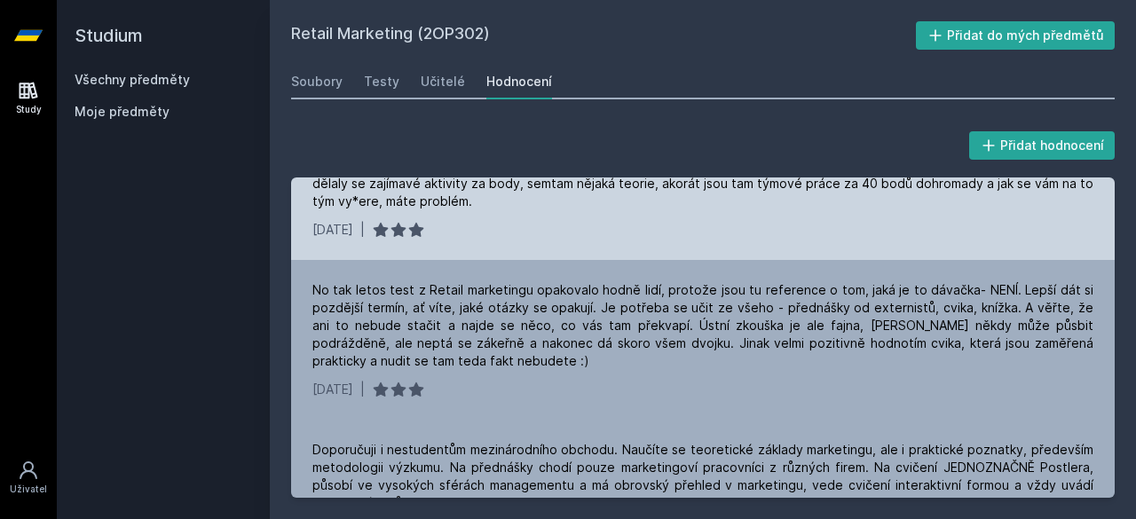
scroll to position [79, 0]
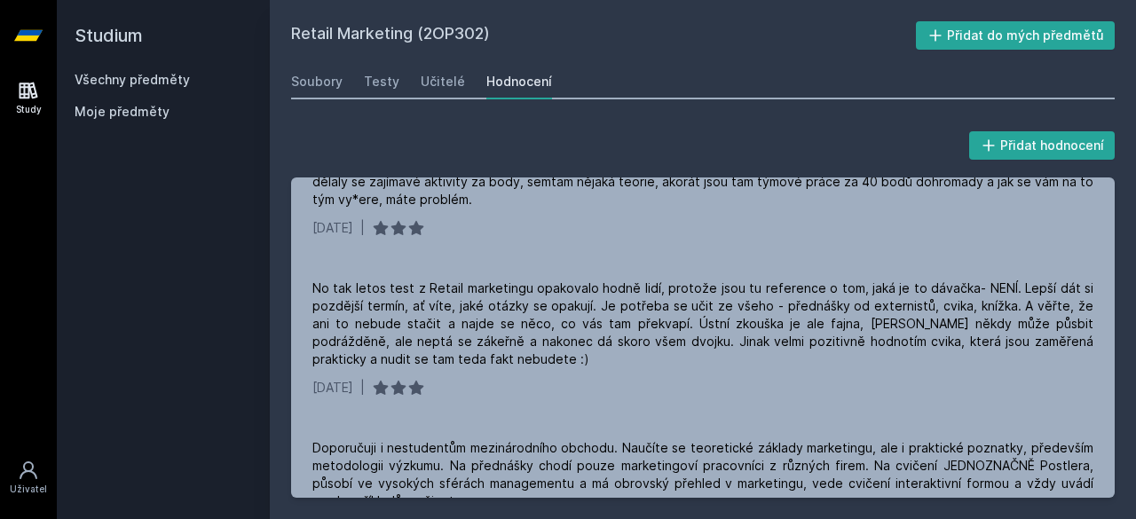
click at [186, 81] on div "Všechny předměty" at bounding box center [163, 80] width 177 height 18
click at [162, 78] on link "Všechny předměty" at bounding box center [132, 79] width 115 height 15
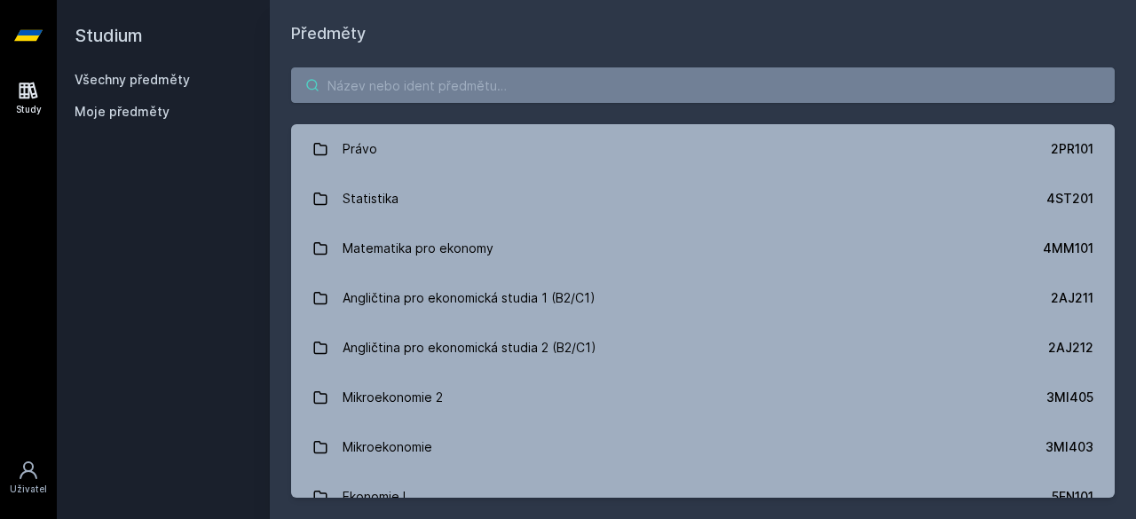
click at [417, 90] on input "search" at bounding box center [702, 84] width 823 height 35
paste input "2OP525"
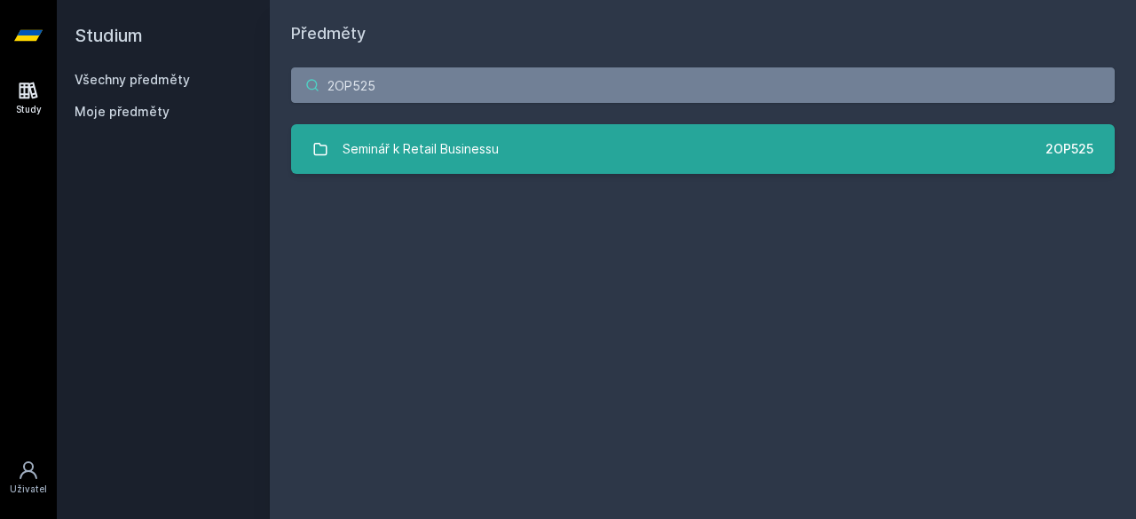
type input "2OP525"
click at [442, 146] on div "Seminář k Retail Businessu" at bounding box center [420, 148] width 156 height 35
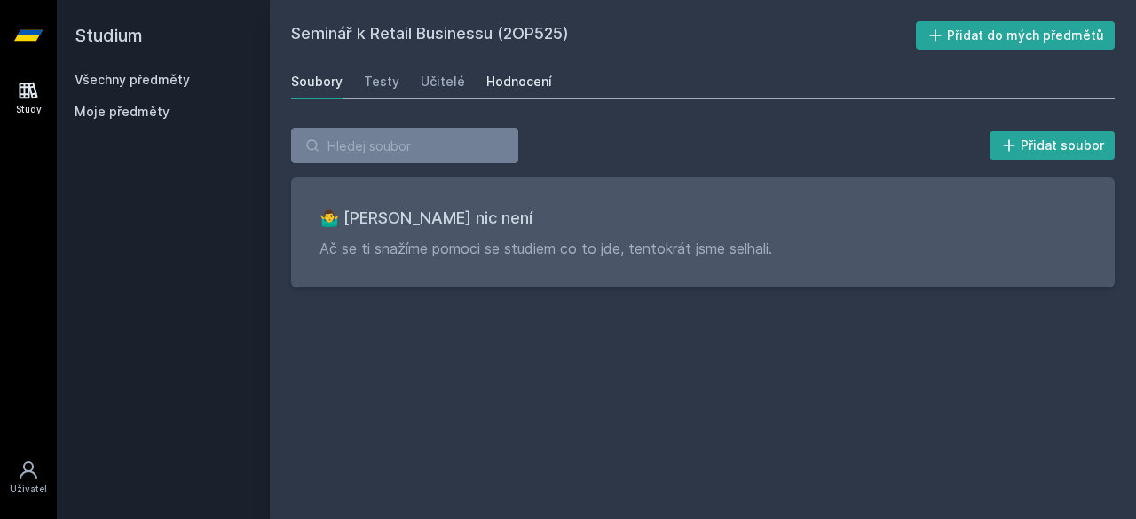
click at [495, 83] on div "Hodnocení" at bounding box center [519, 82] width 66 height 18
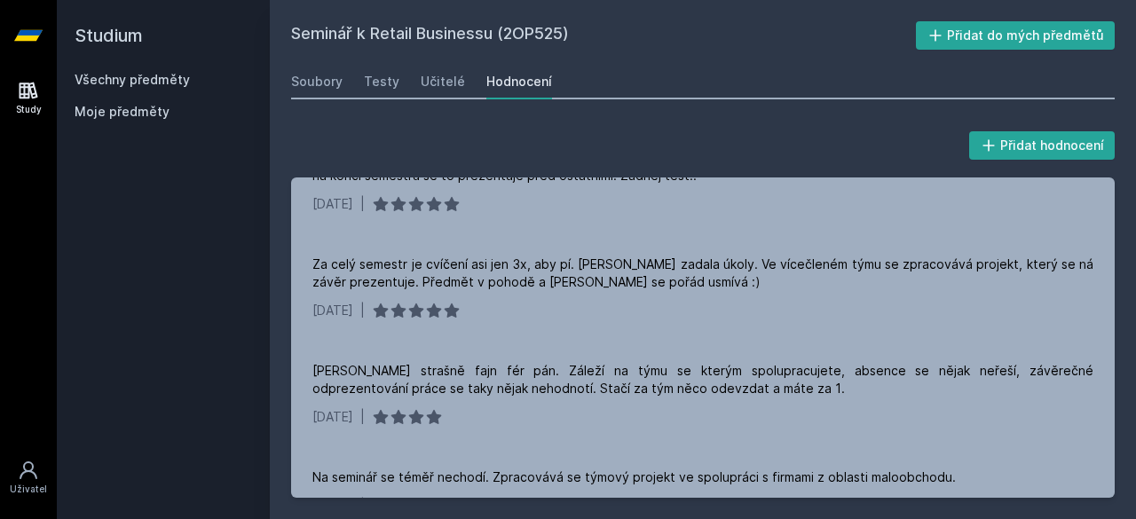
scroll to position [424, 0]
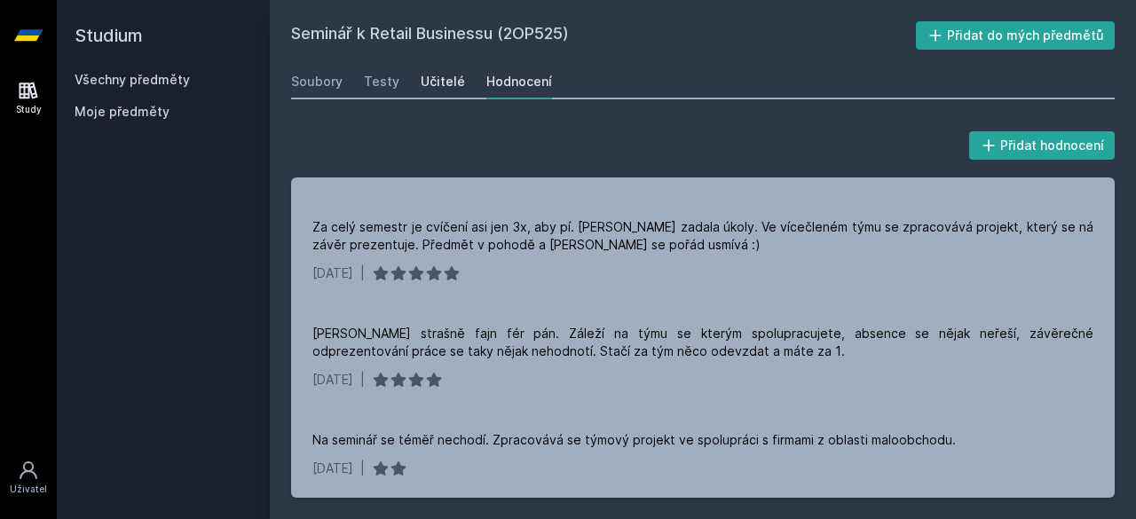
click at [435, 87] on div "Učitelé" at bounding box center [443, 82] width 44 height 18
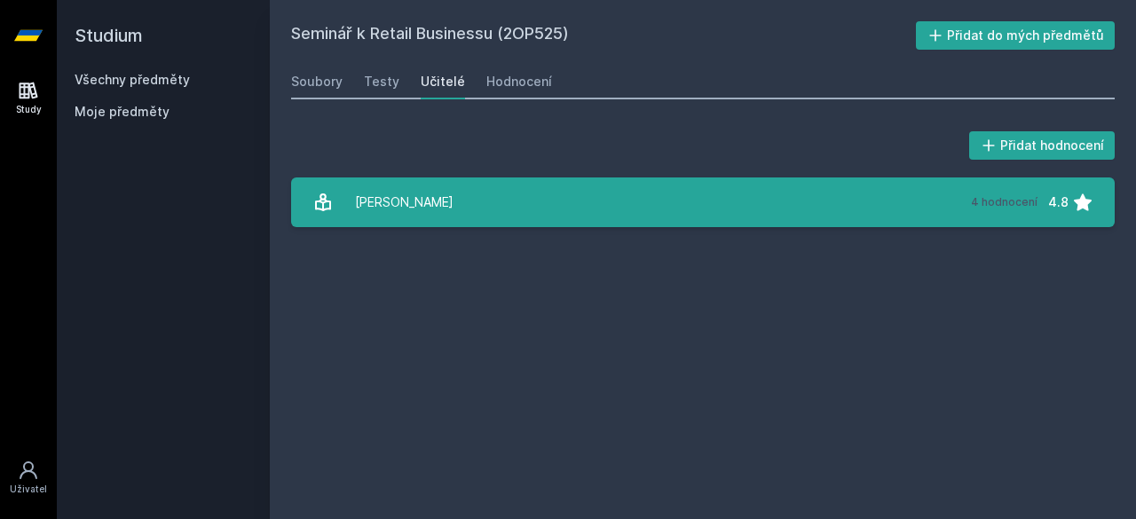
click at [424, 189] on div "[PERSON_NAME]" at bounding box center [404, 202] width 98 height 35
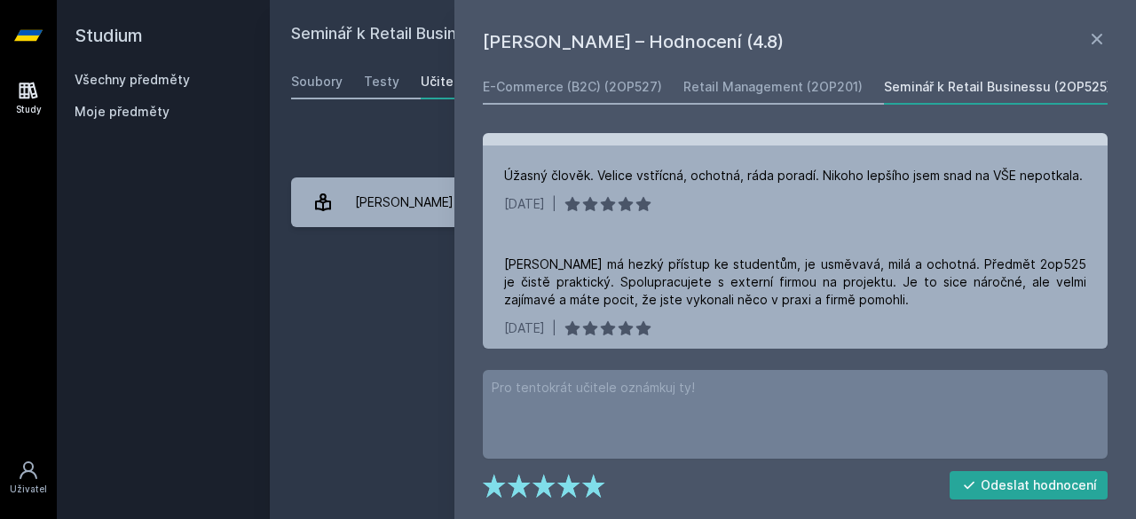
scroll to position [210, 0]
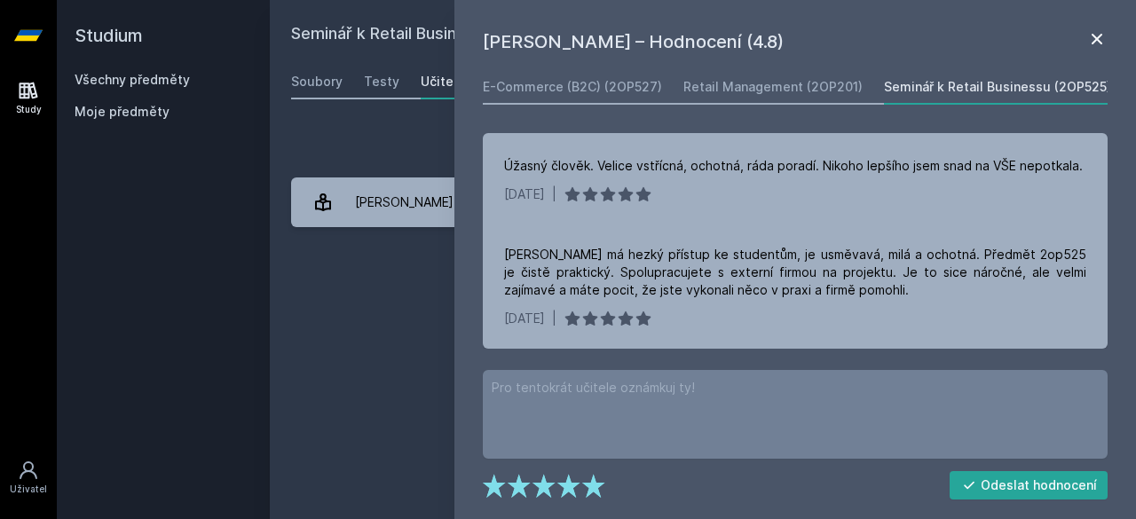
click at [1097, 41] on icon at bounding box center [1096, 38] width 21 height 21
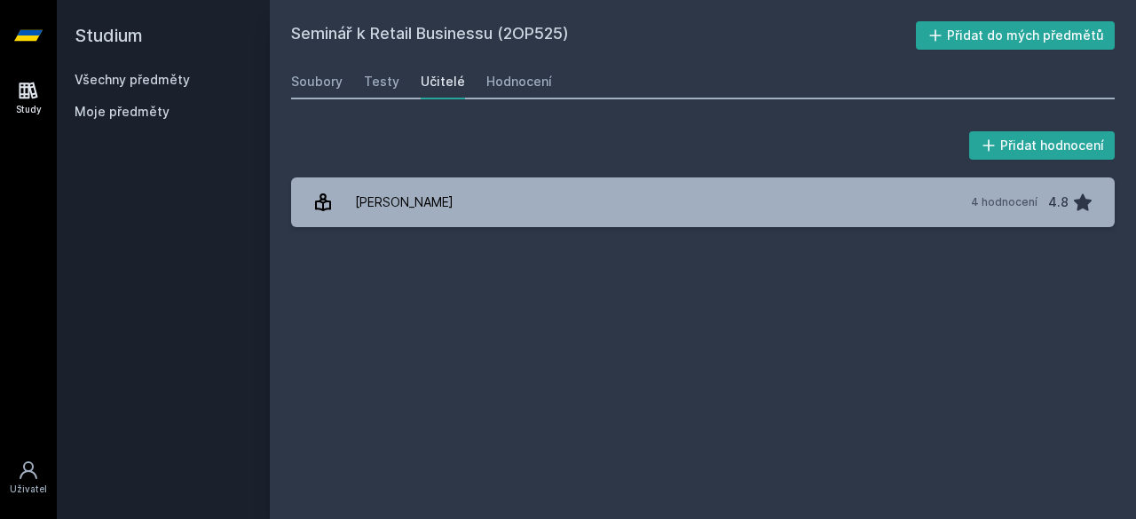
click at [145, 77] on link "Všechny předměty" at bounding box center [132, 79] width 115 height 15
click input "search"
type input "luxus"
click div "Marketing luxusních výrobků - anglicky"
click div "Hodnocení"
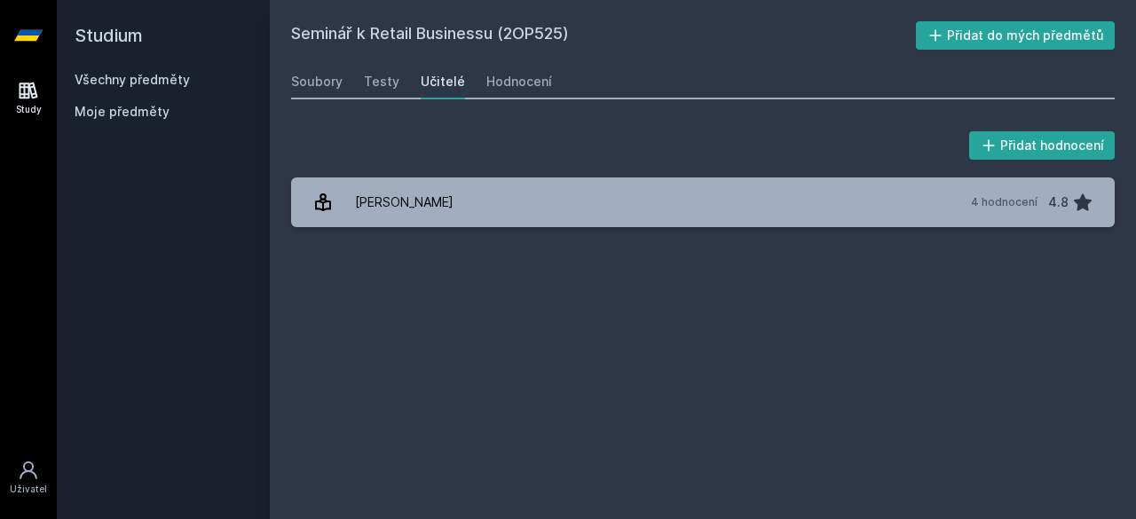
click div "Učitelé"
